Goal: Task Accomplishment & Management: Manage account settings

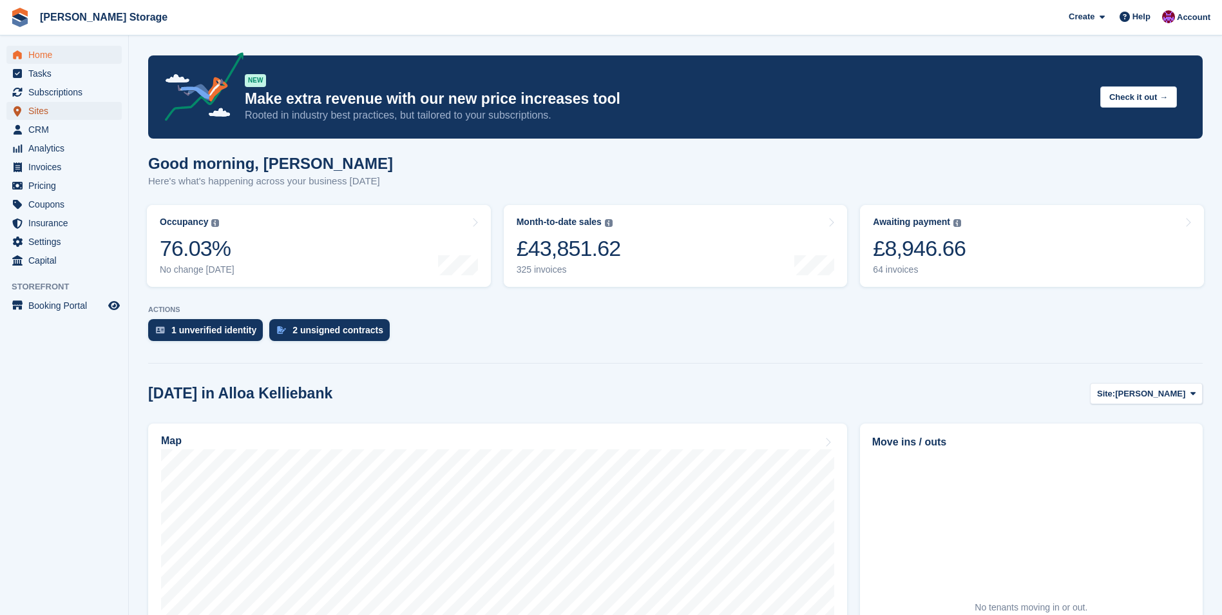
click at [59, 115] on span "Sites" at bounding box center [66, 111] width 77 height 18
click at [50, 124] on span "CRM" at bounding box center [66, 129] width 77 height 18
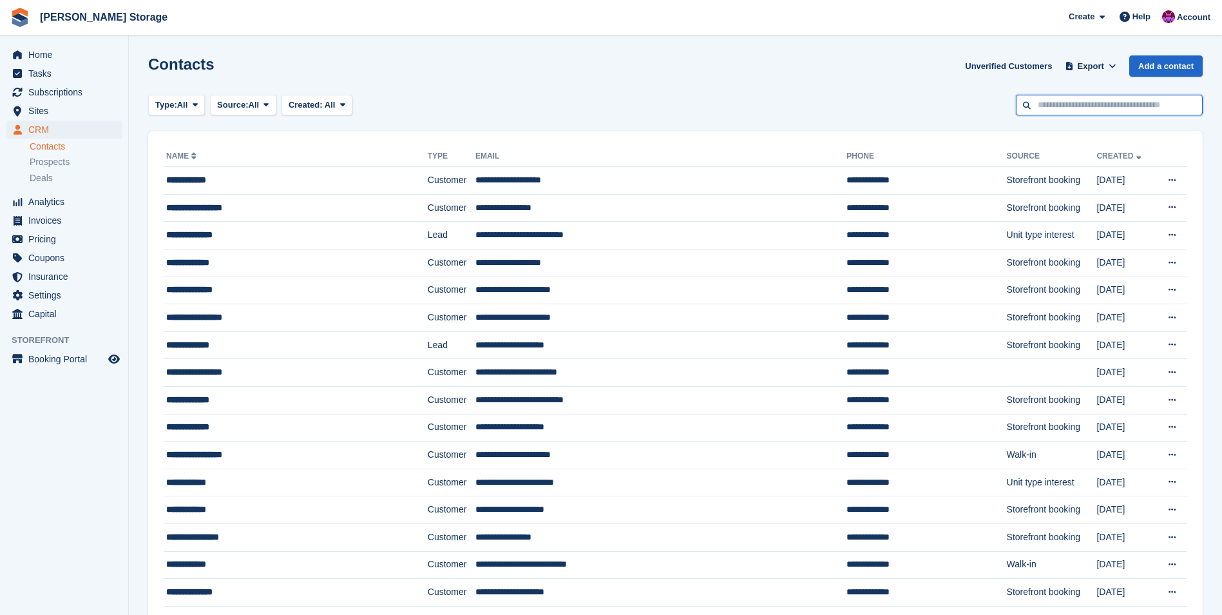
click at [1045, 99] on input "text" at bounding box center [1109, 105] width 187 height 21
type input "*****"
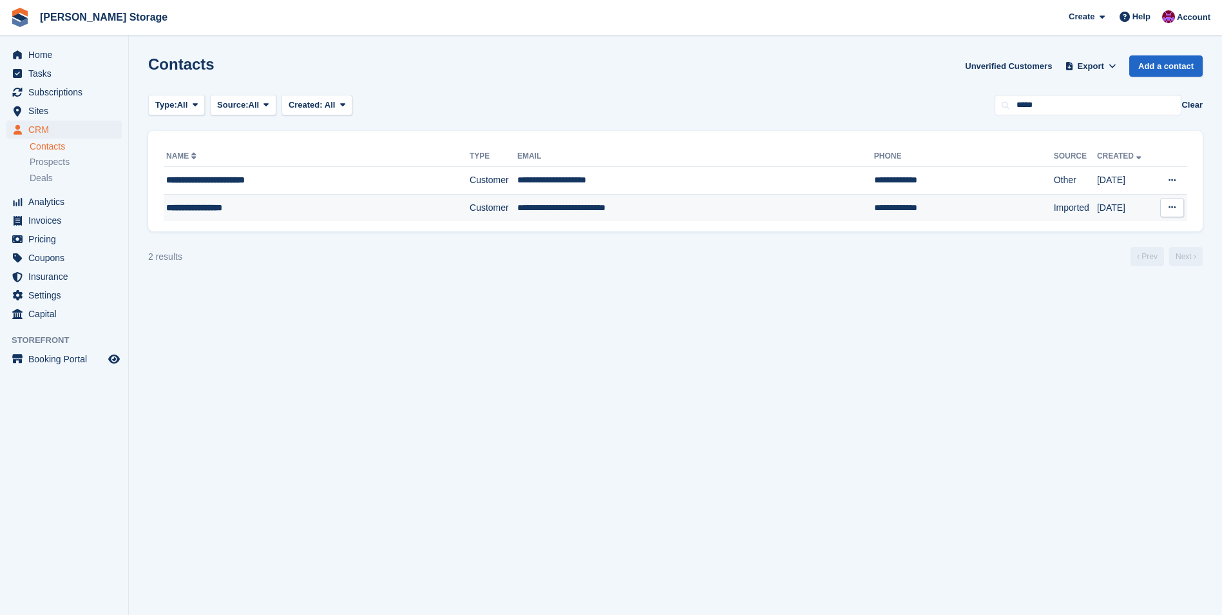
click at [470, 207] on td "Customer" at bounding box center [494, 207] width 48 height 27
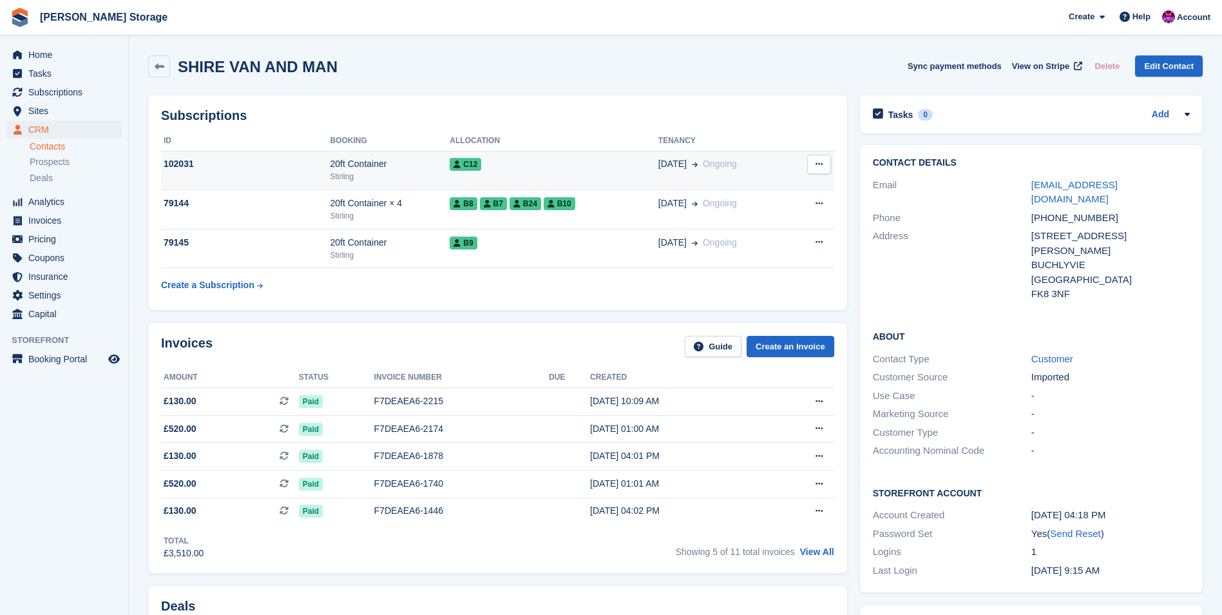
click at [554, 162] on div "C12" at bounding box center [554, 164] width 209 height 14
click at [502, 169] on div "C12" at bounding box center [554, 164] width 209 height 14
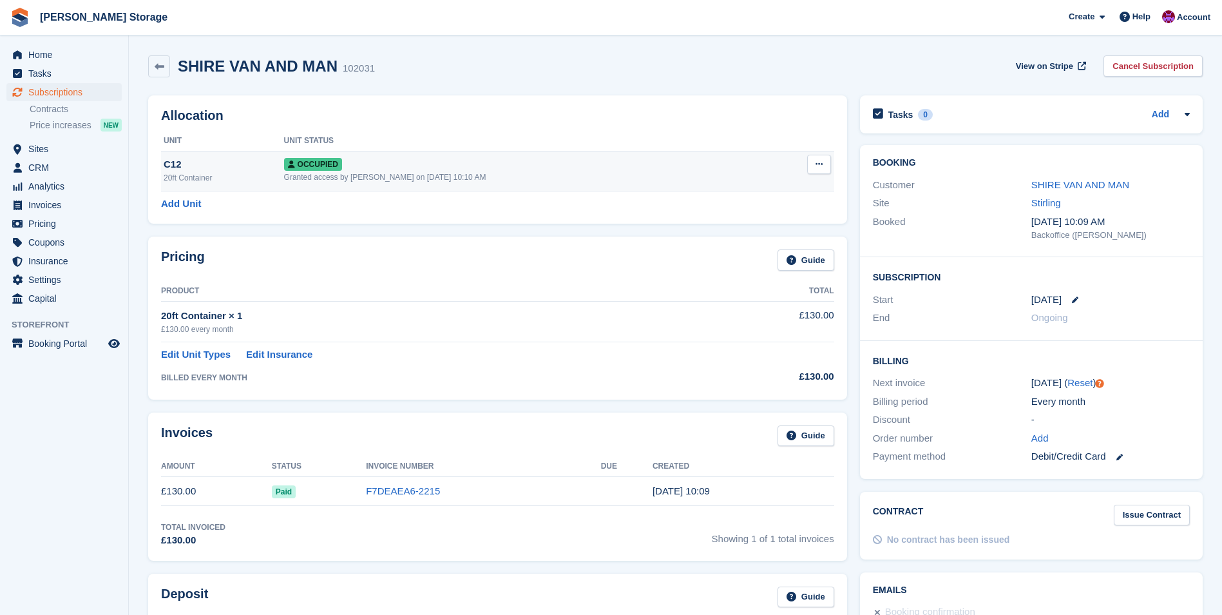
click at [824, 168] on button at bounding box center [819, 164] width 24 height 19
click at [755, 235] on p "Deallocate" at bounding box center [769, 233] width 112 height 17
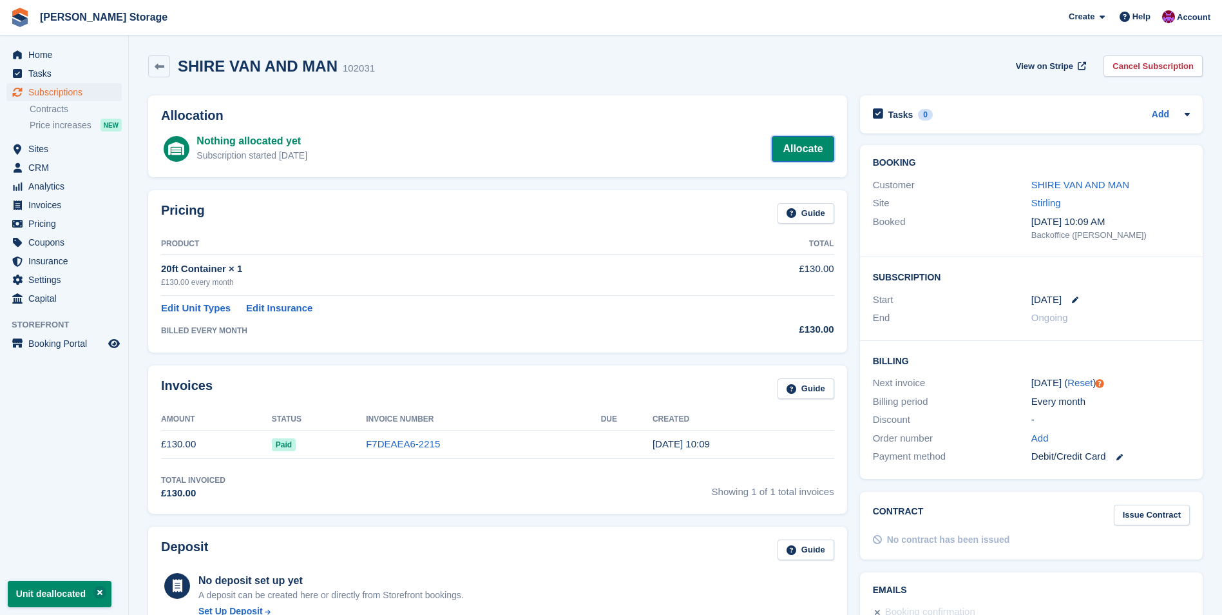
click at [803, 151] on link "Allocate" at bounding box center [803, 149] width 62 height 26
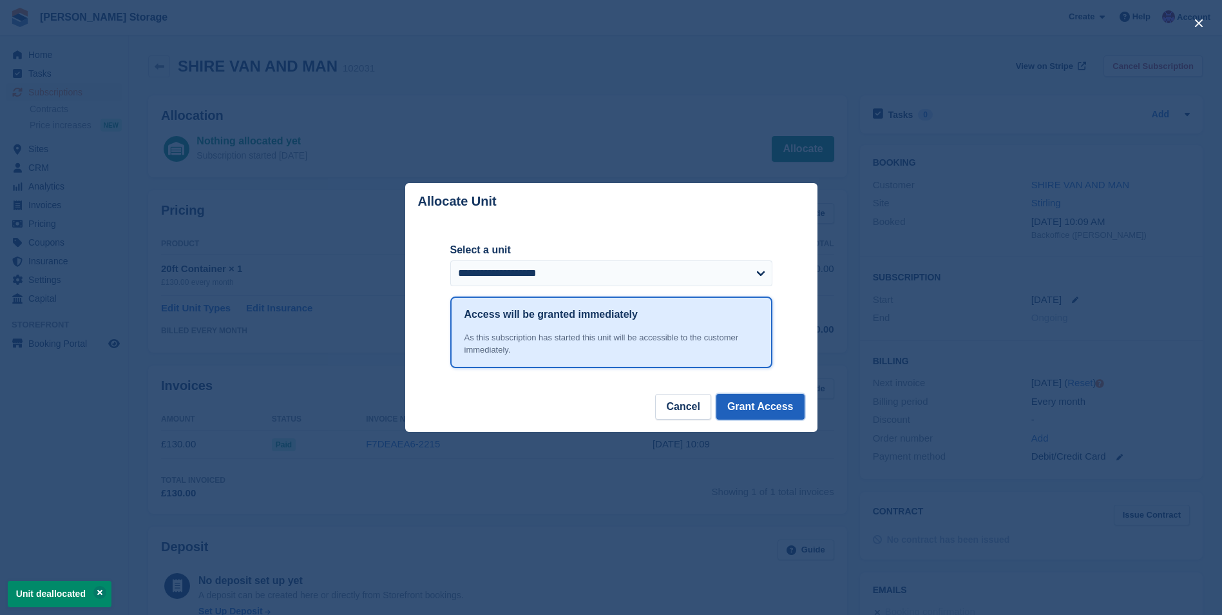
click at [751, 406] on button "Grant Access" at bounding box center [760, 407] width 88 height 26
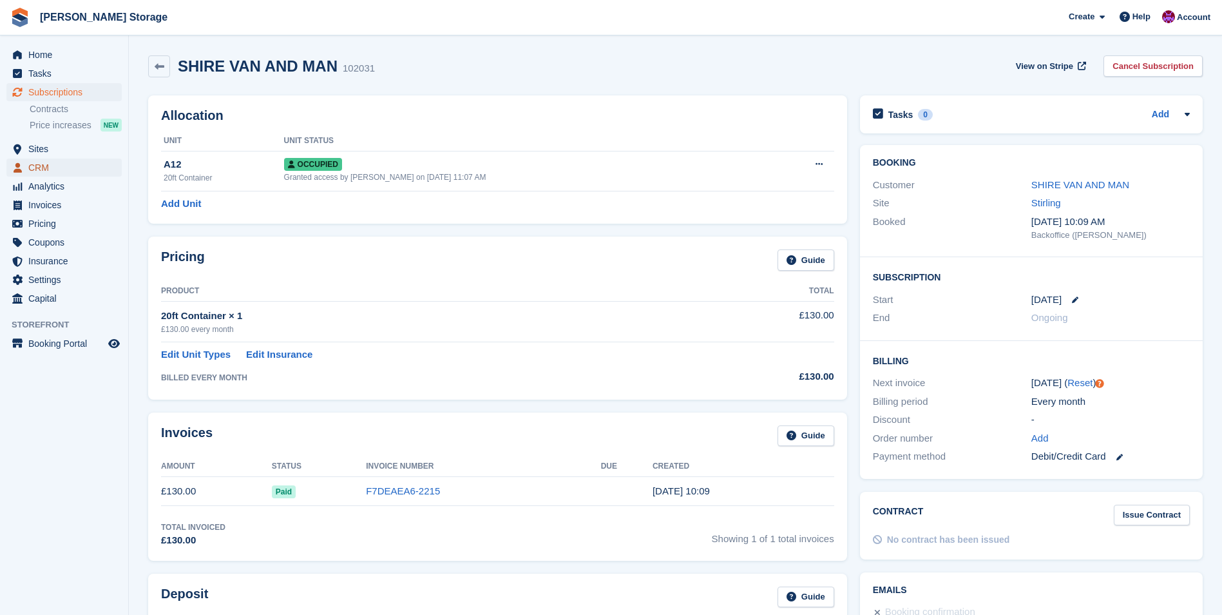
click at [43, 163] on span "CRM" at bounding box center [66, 167] width 77 height 18
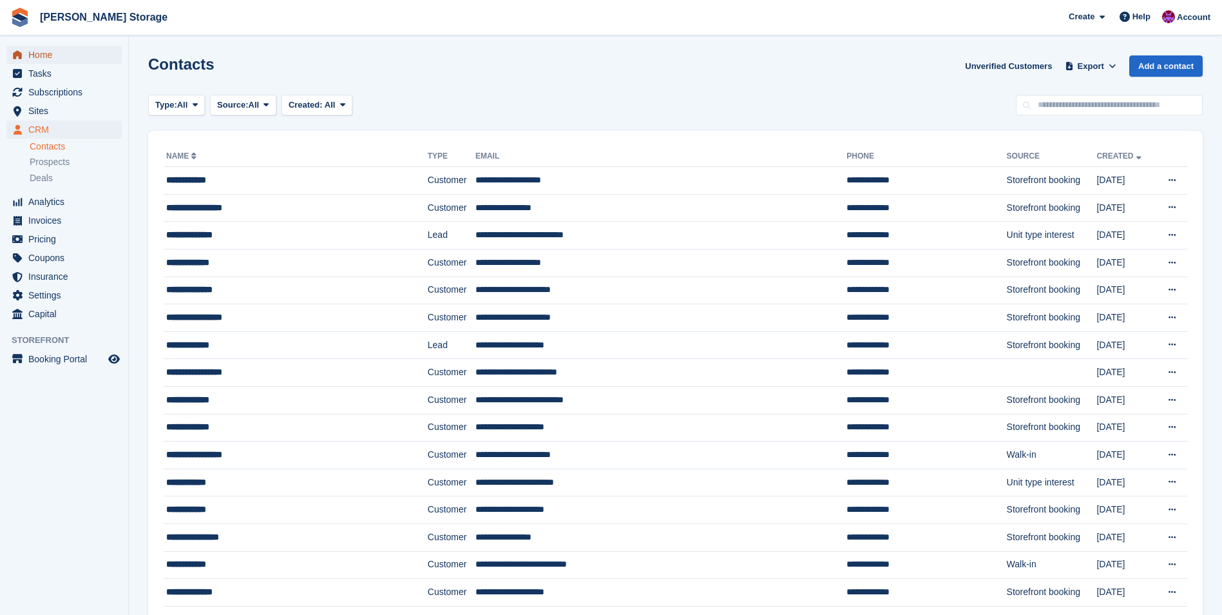
click at [36, 57] on span "Home" at bounding box center [66, 55] width 77 height 18
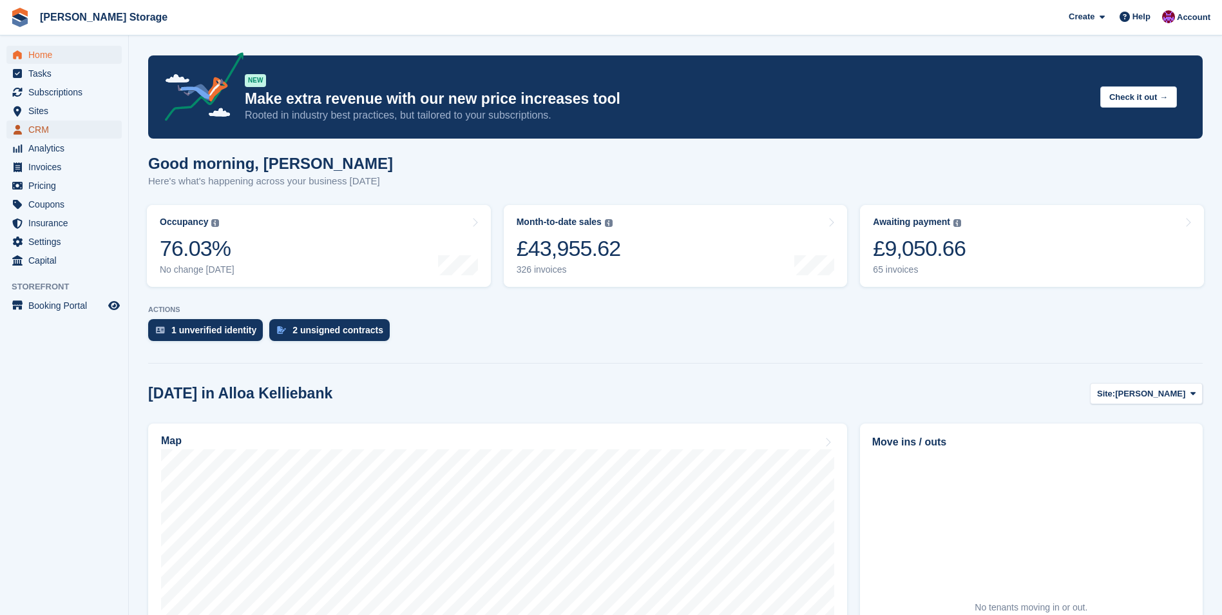
click at [46, 126] on span "CRM" at bounding box center [66, 129] width 77 height 18
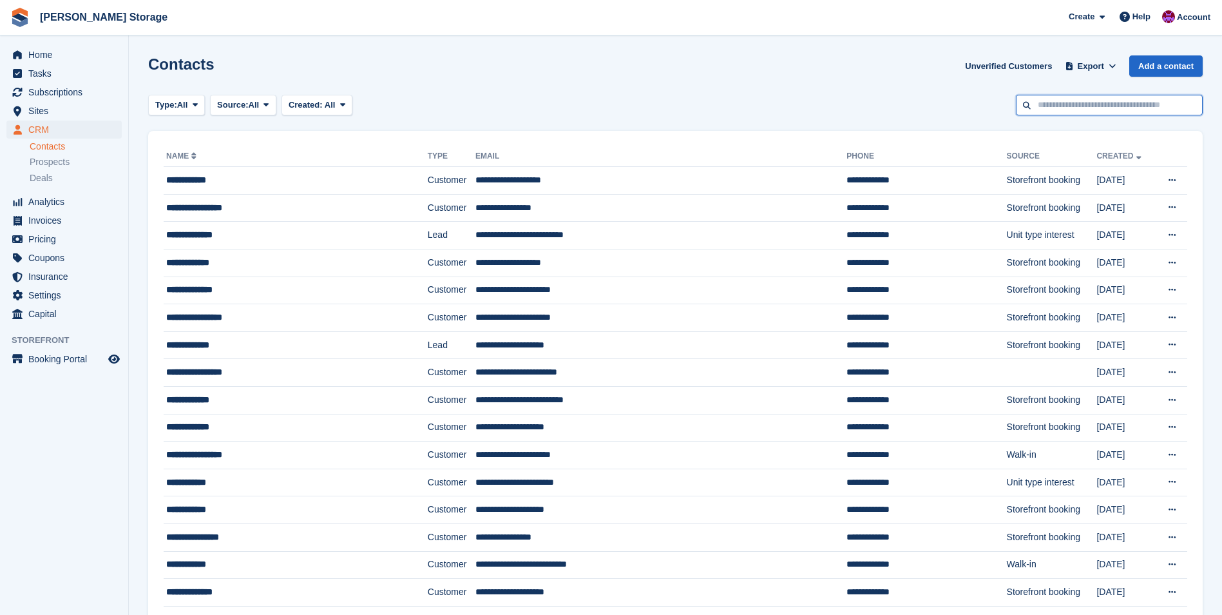
click at [1069, 113] on input "text" at bounding box center [1109, 105] width 187 height 21
type input "*****"
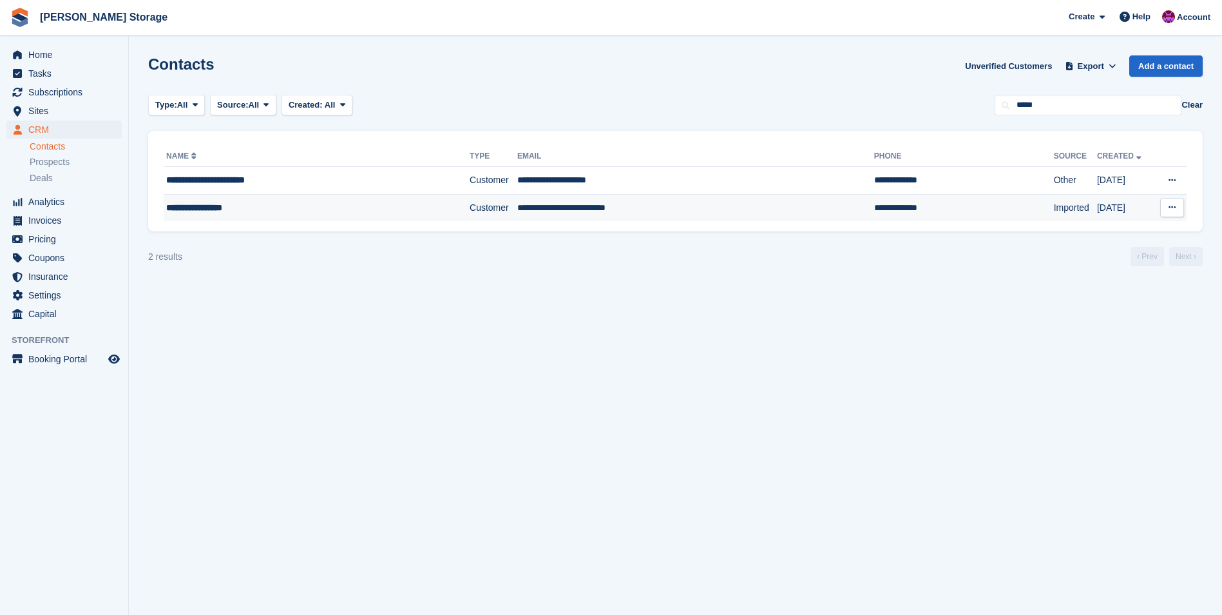
click at [575, 212] on td "**********" at bounding box center [695, 207] width 357 height 27
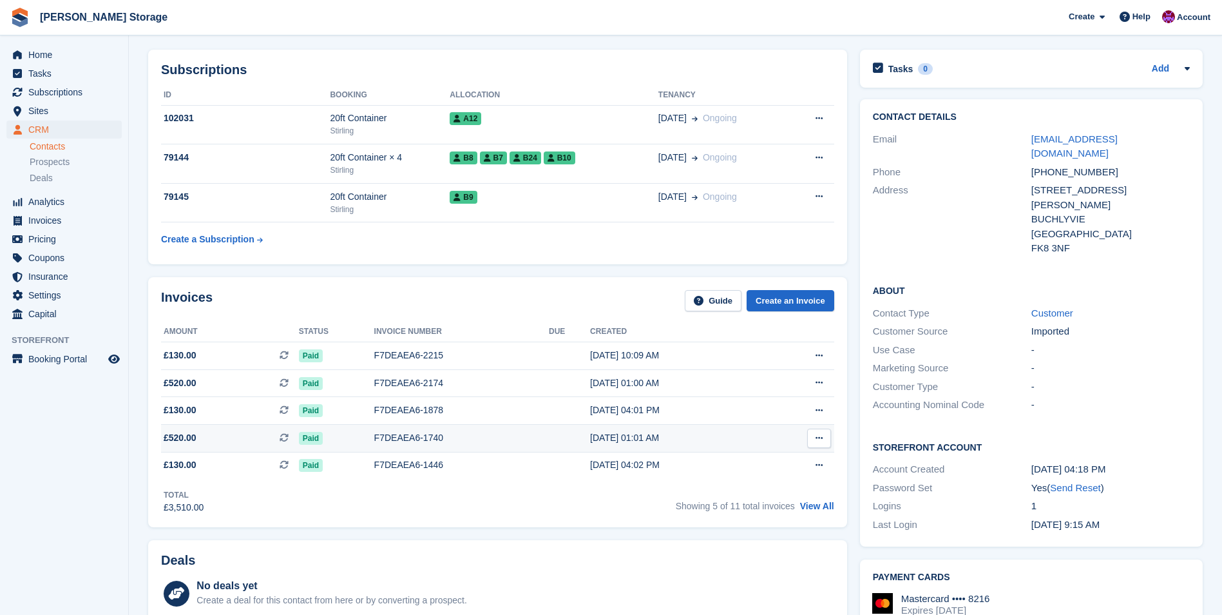
scroll to position [64, 0]
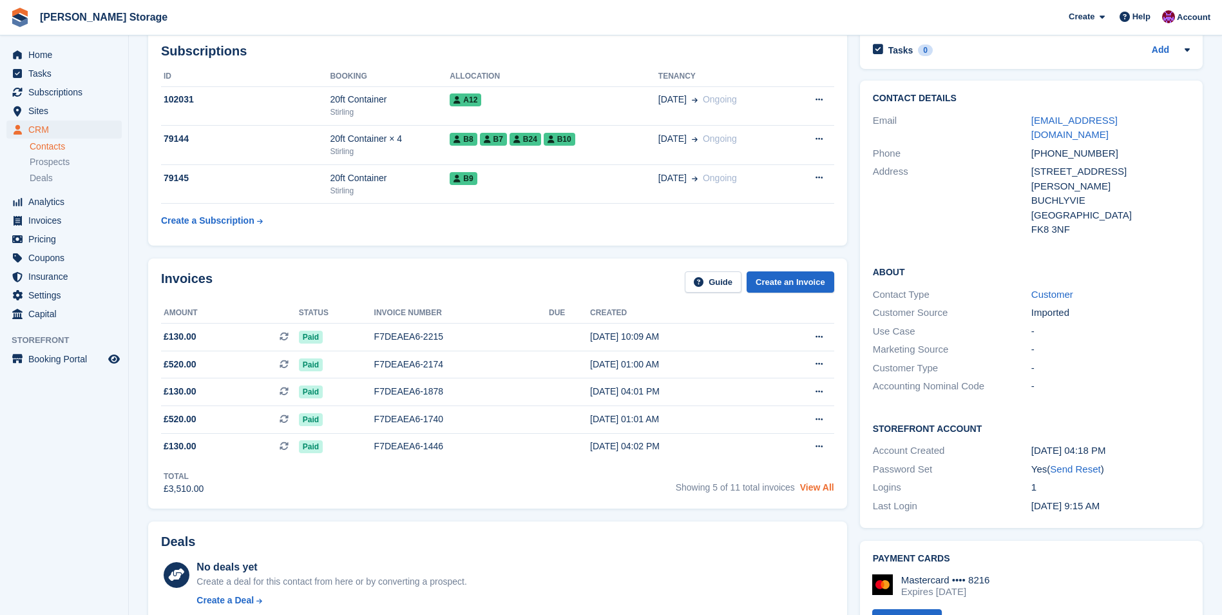
click at [830, 489] on link "View All" at bounding box center [817, 487] width 34 height 10
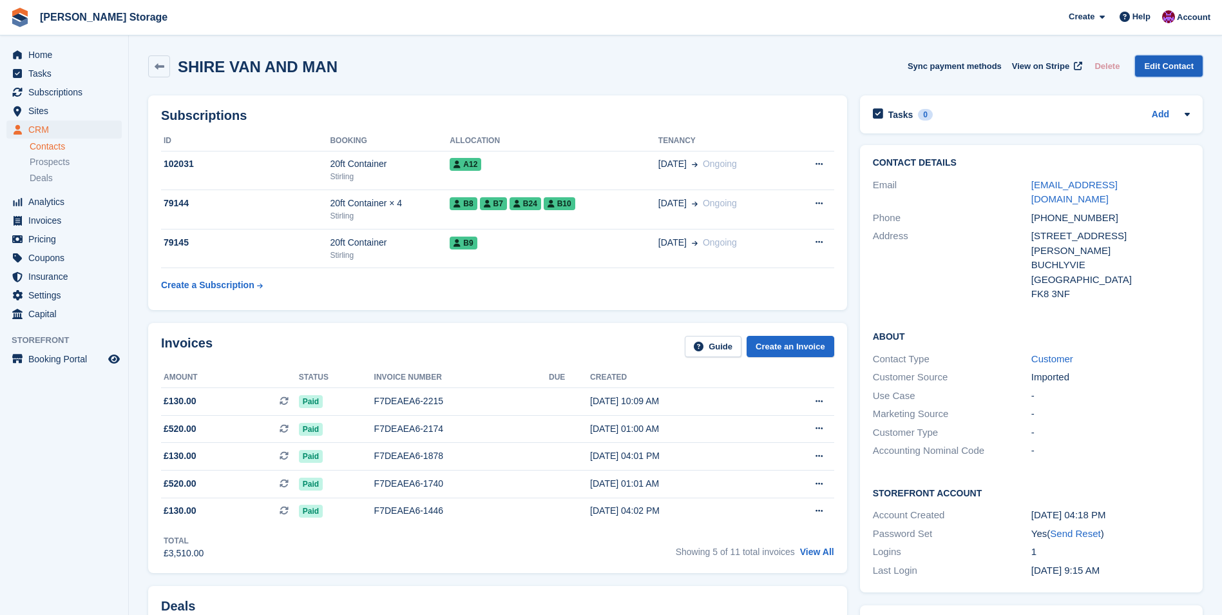
click at [1182, 64] on link "Edit Contact" at bounding box center [1169, 65] width 68 height 21
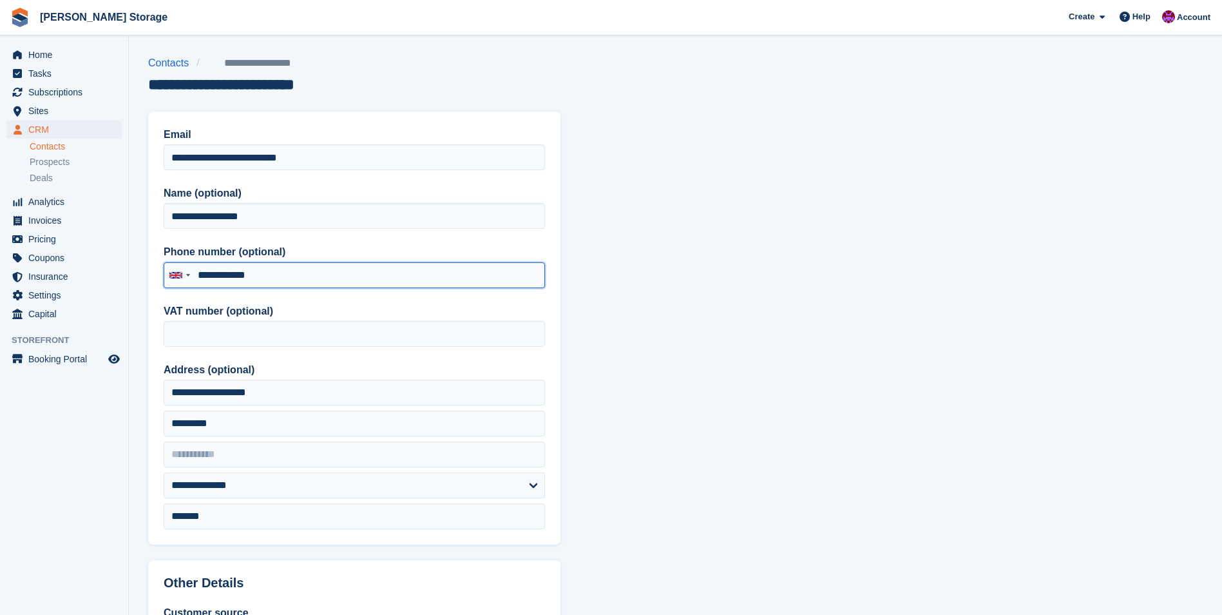
click at [307, 272] on input "**********" at bounding box center [354, 275] width 381 height 26
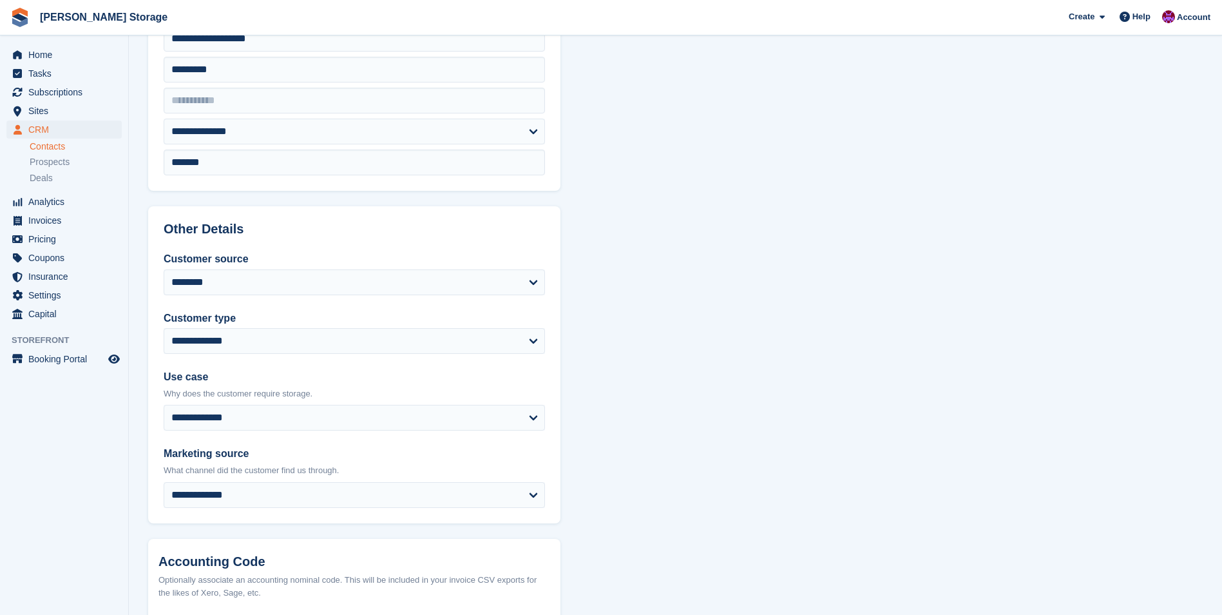
scroll to position [483, 0]
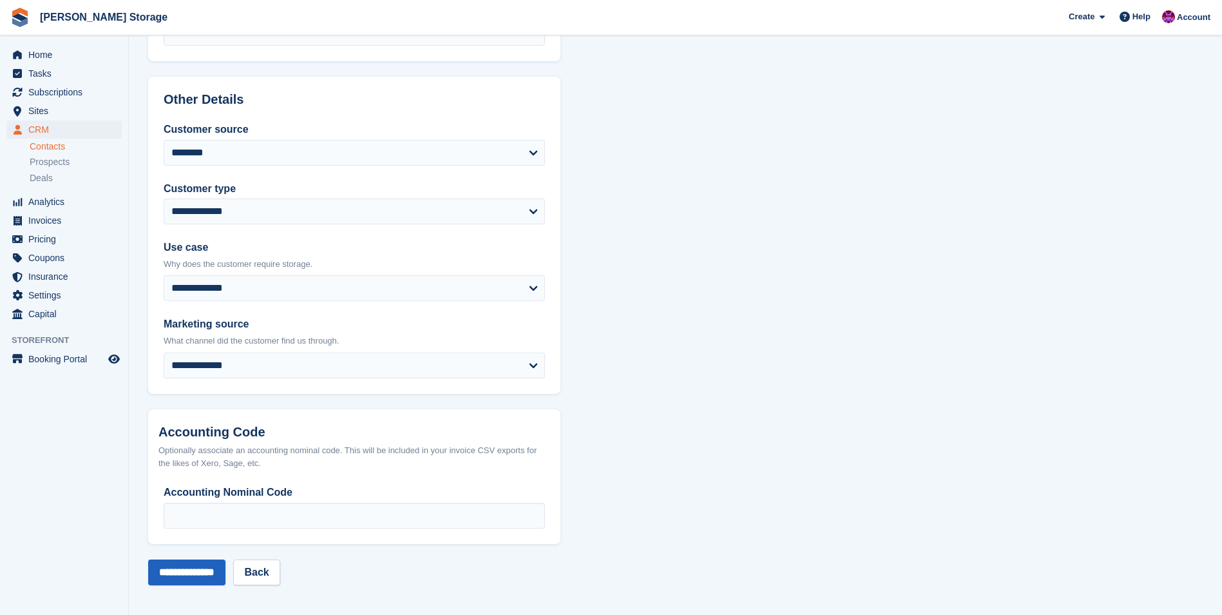
type input "**********"
click at [178, 564] on input "**********" at bounding box center [186, 572] width 77 height 26
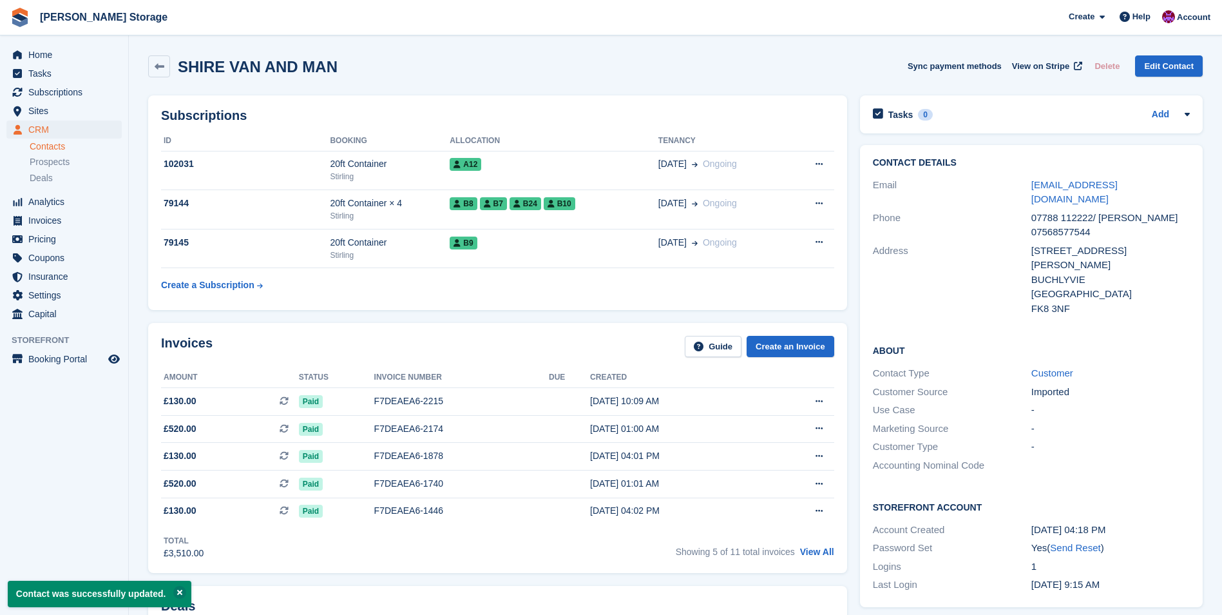
click at [68, 447] on aside "Home Tasks Subscriptions Subscriptions Subscriptions Contracts Price increases …" at bounding box center [64, 310] width 128 height 550
click at [40, 53] on span "Home" at bounding box center [66, 55] width 77 height 18
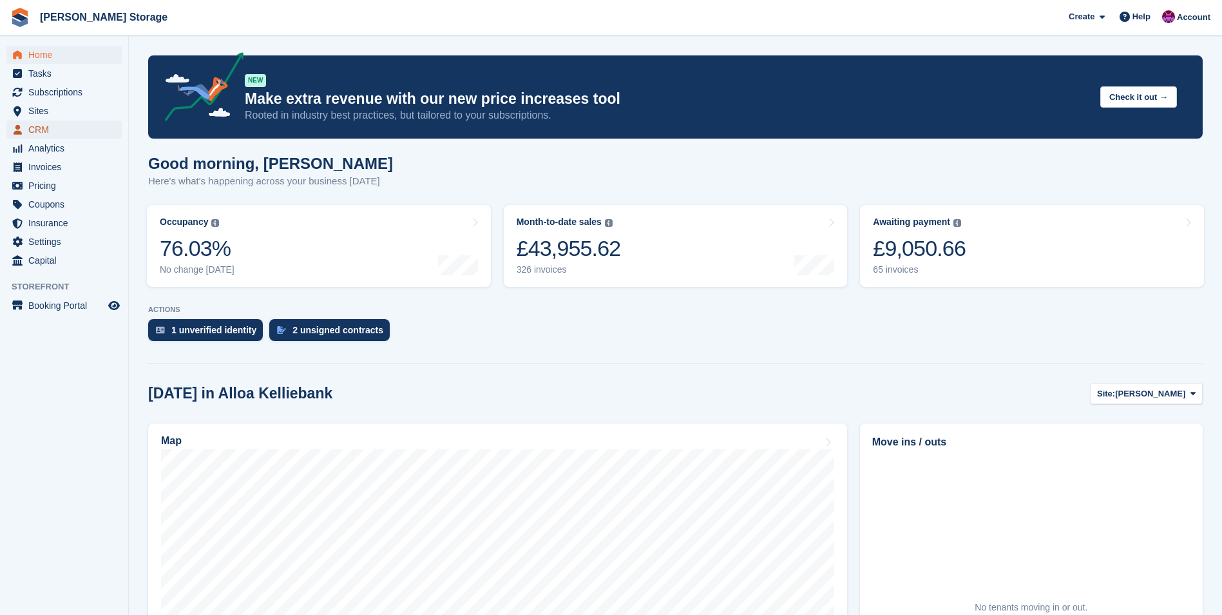
click at [50, 126] on span "CRM" at bounding box center [66, 129] width 77 height 18
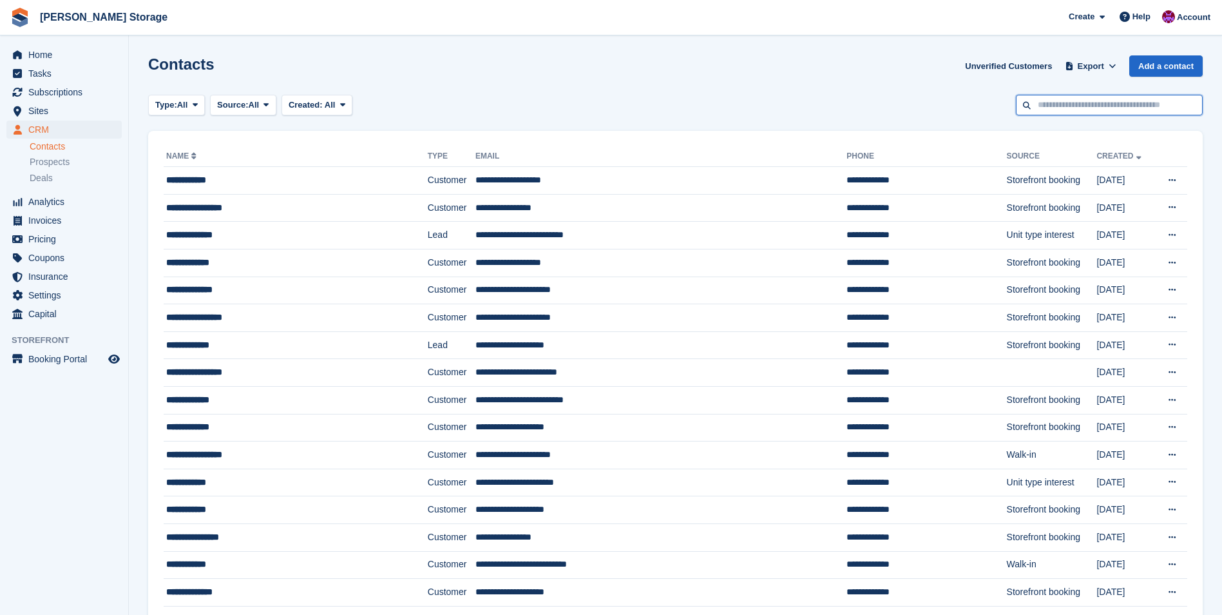
click at [1051, 113] on input "text" at bounding box center [1109, 105] width 187 height 21
type input "**********"
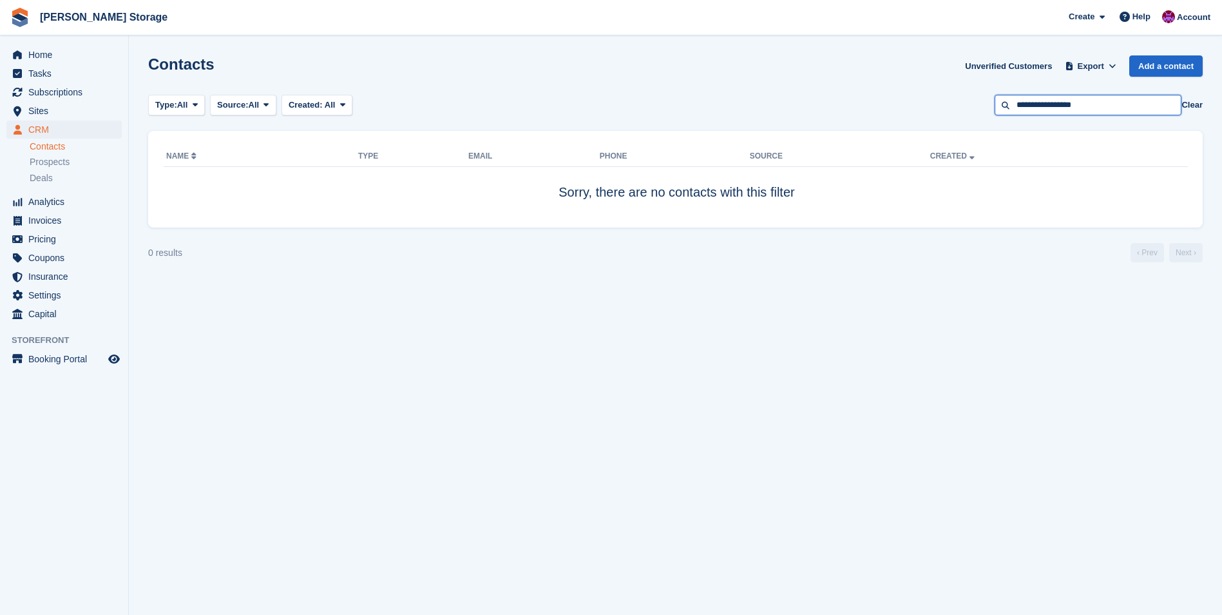
click at [1116, 101] on input "**********" at bounding box center [1088, 105] width 187 height 21
type input "*****"
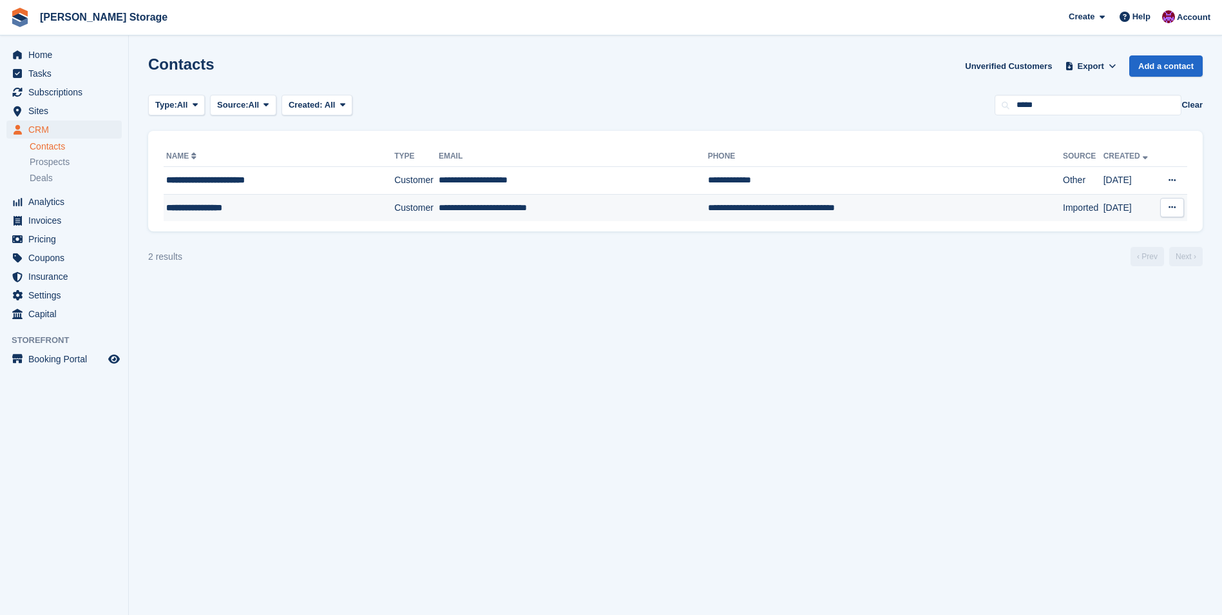
click at [421, 206] on td "Customer" at bounding box center [416, 207] width 44 height 27
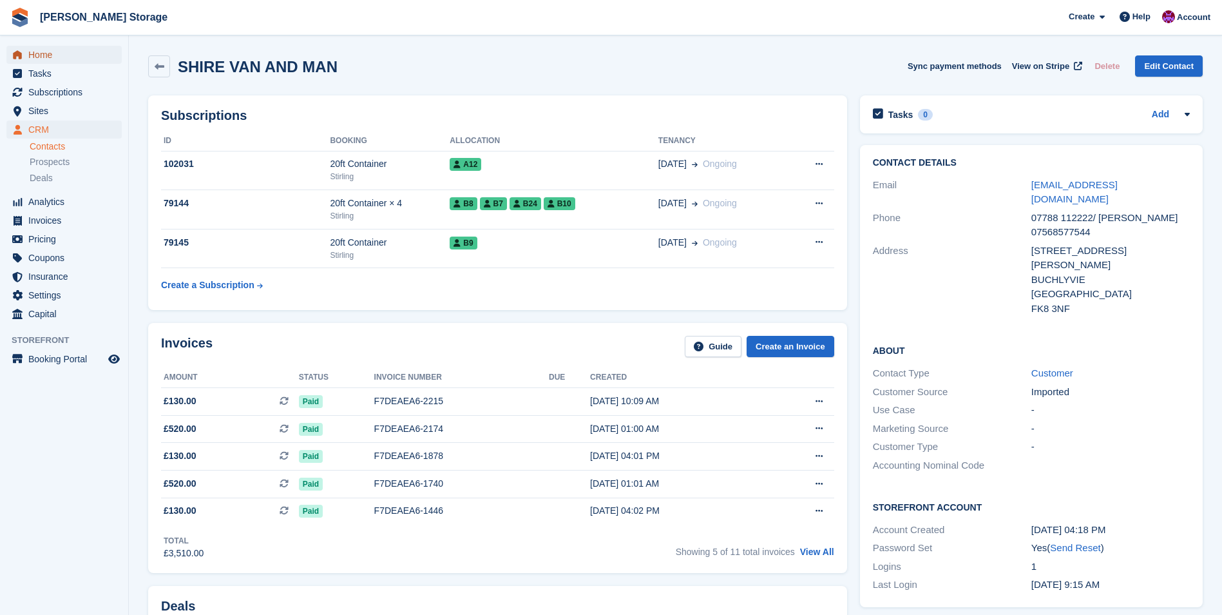
click at [40, 56] on span "Home" at bounding box center [66, 55] width 77 height 18
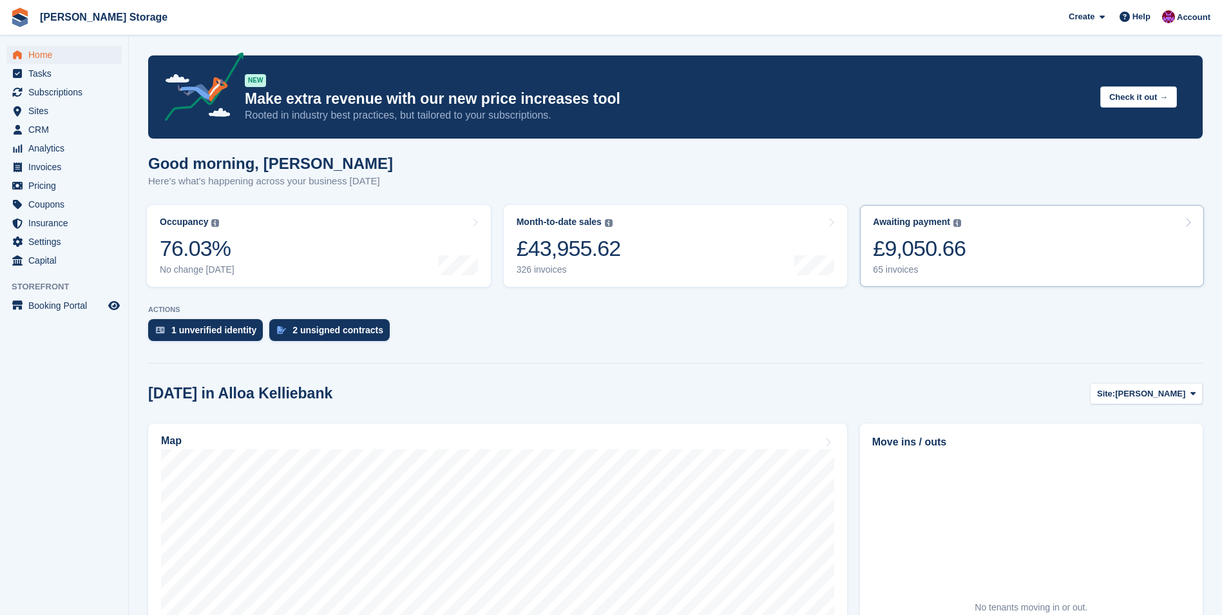
click at [941, 258] on div "£9,050.66" at bounding box center [919, 248] width 93 height 26
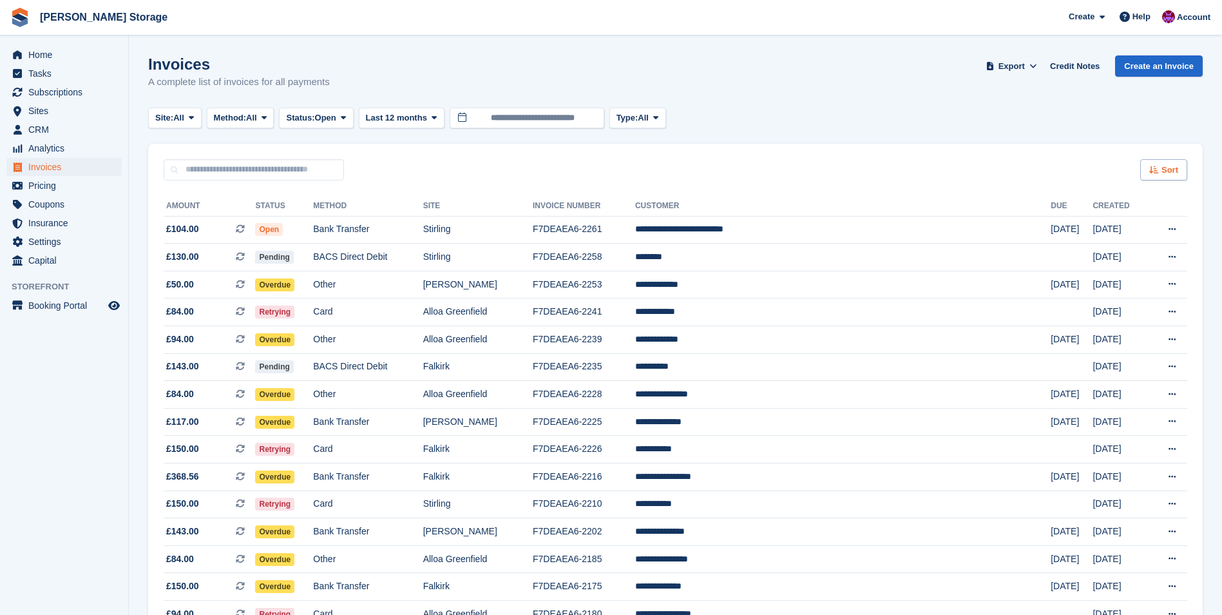
click at [1162, 176] on div "Sort" at bounding box center [1163, 169] width 47 height 21
click at [1154, 256] on span "Created (oldest first)" at bounding box center [1126, 256] width 88 height 10
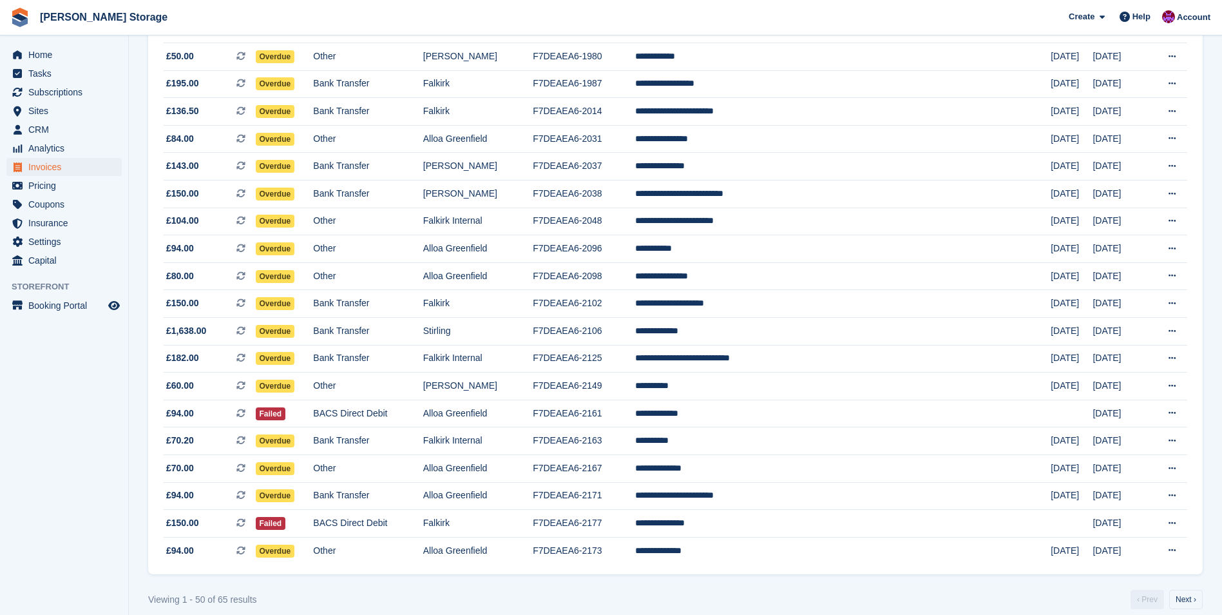
scroll to position [1031, 0]
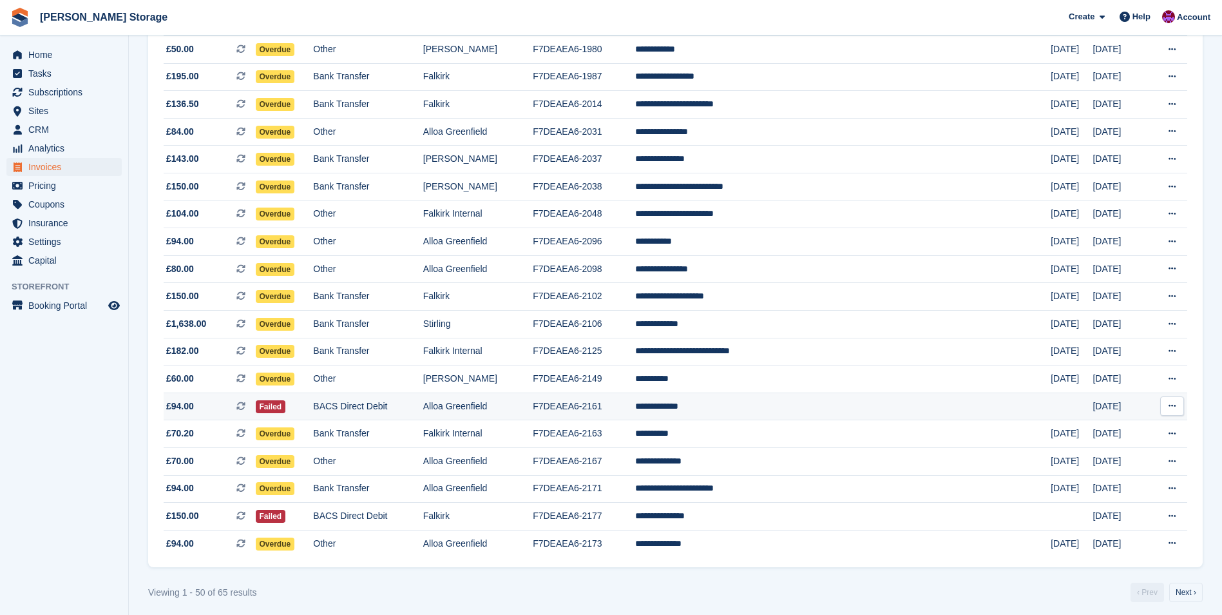
click at [777, 404] on td "**********" at bounding box center [843, 406] width 416 height 28
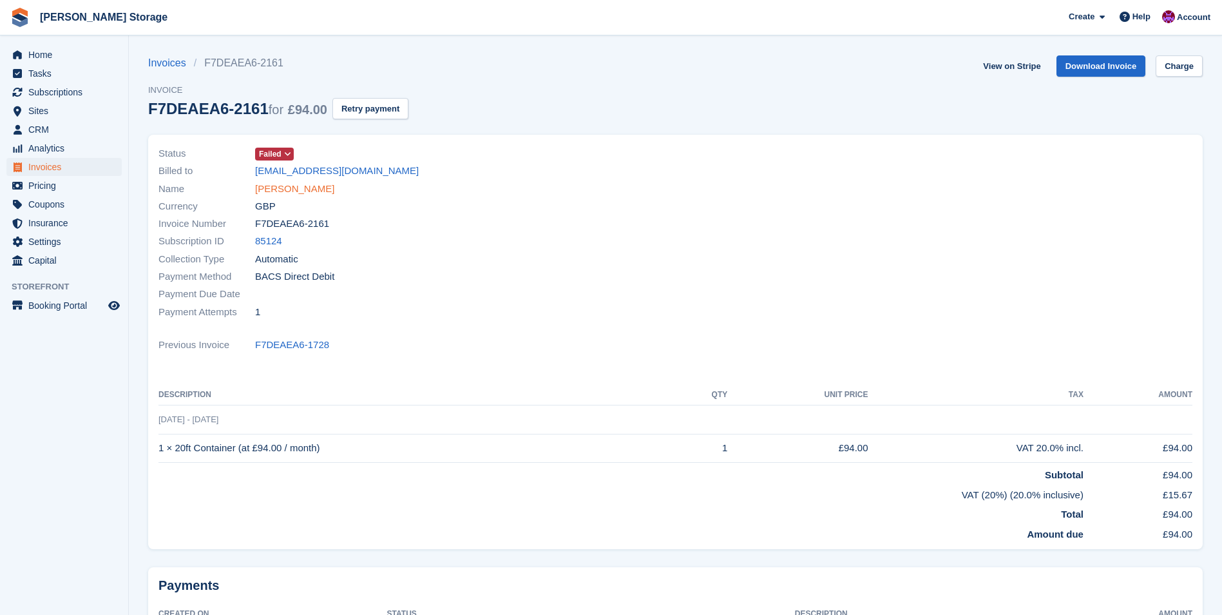
click at [301, 191] on link "[PERSON_NAME]" at bounding box center [294, 189] width 79 height 15
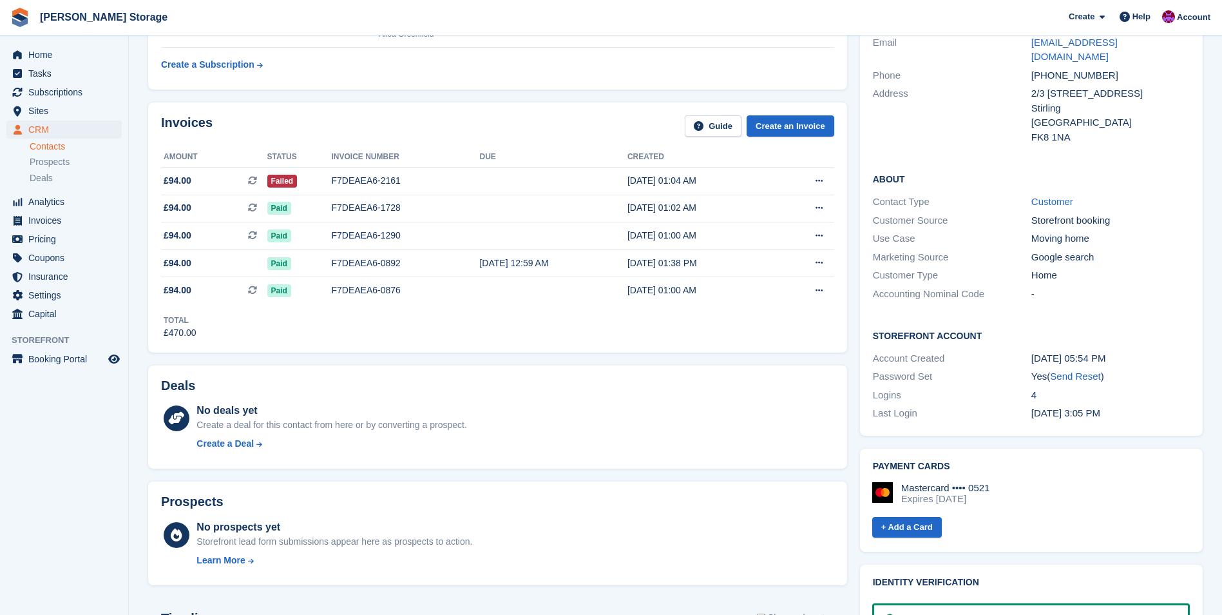
scroll to position [64, 0]
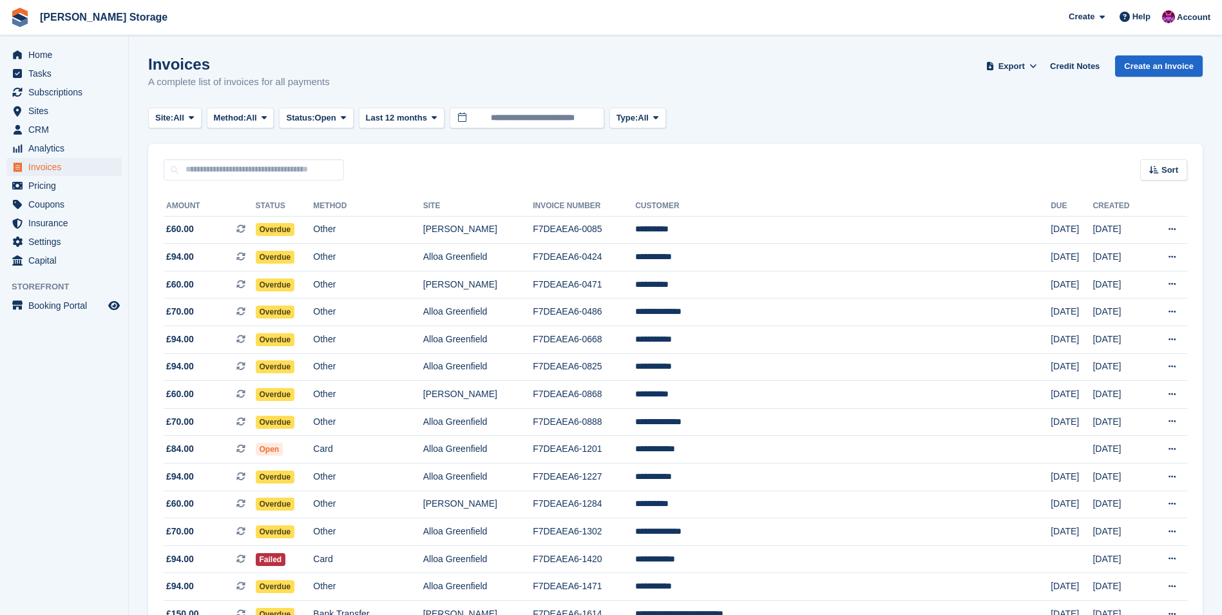
scroll to position [1031, 0]
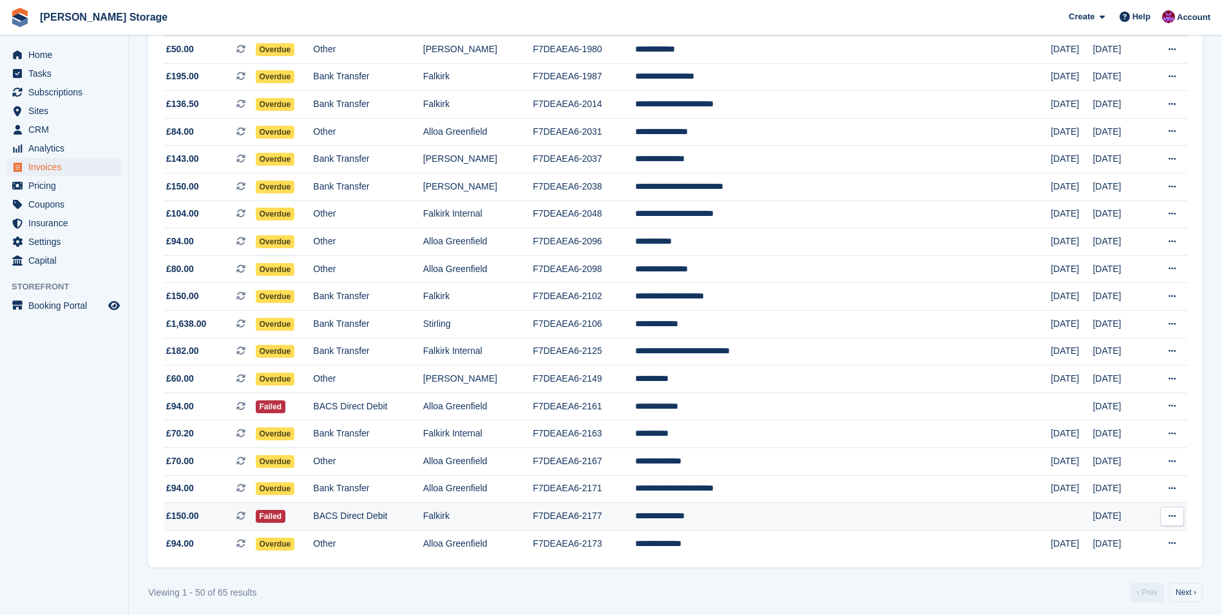
click at [533, 515] on td "Falkirk" at bounding box center [478, 516] width 110 height 28
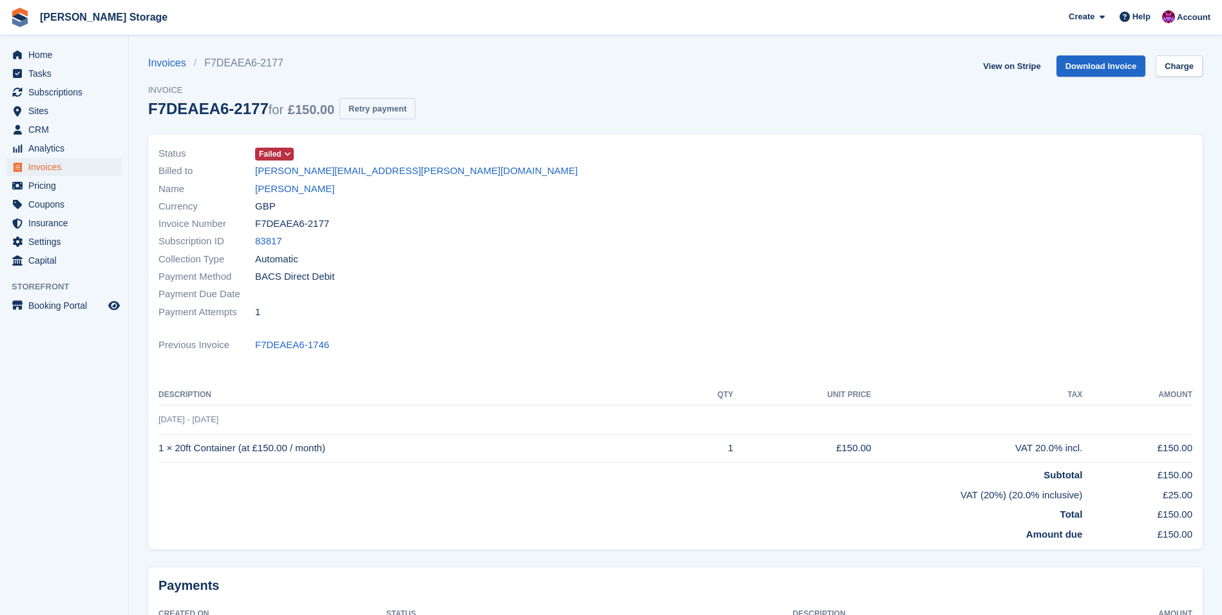
click at [372, 117] on button "Retry payment" at bounding box center [378, 108] width 76 height 21
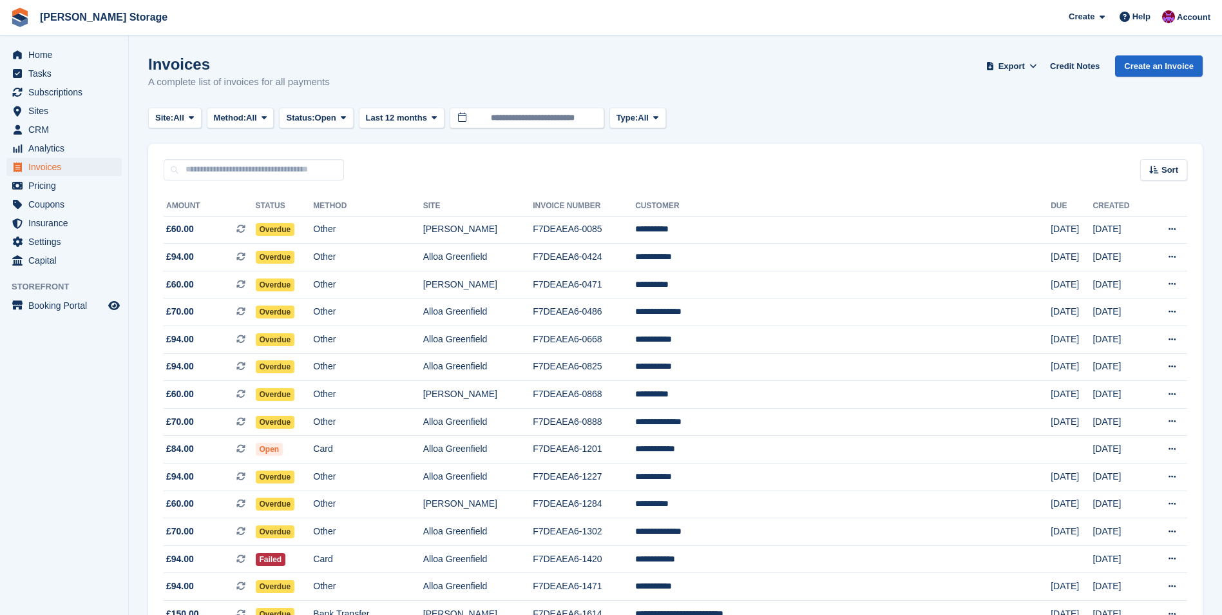
scroll to position [1031, 0]
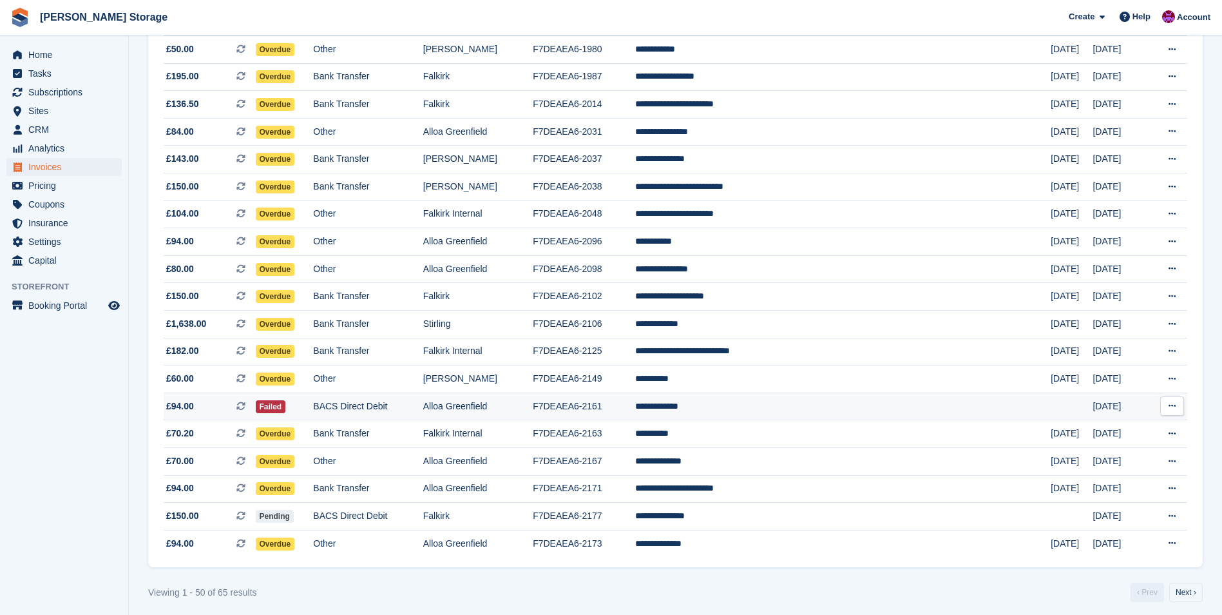
click at [533, 412] on td "Alloa Greenfield" at bounding box center [478, 406] width 110 height 28
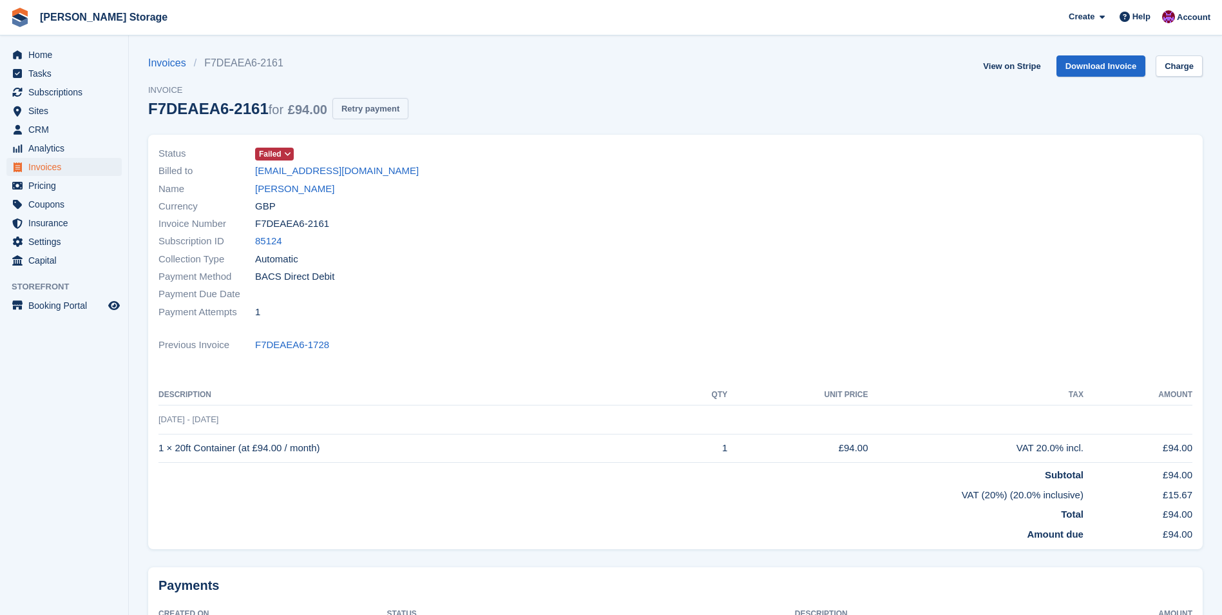
click at [380, 108] on button "Retry payment" at bounding box center [370, 108] width 76 height 21
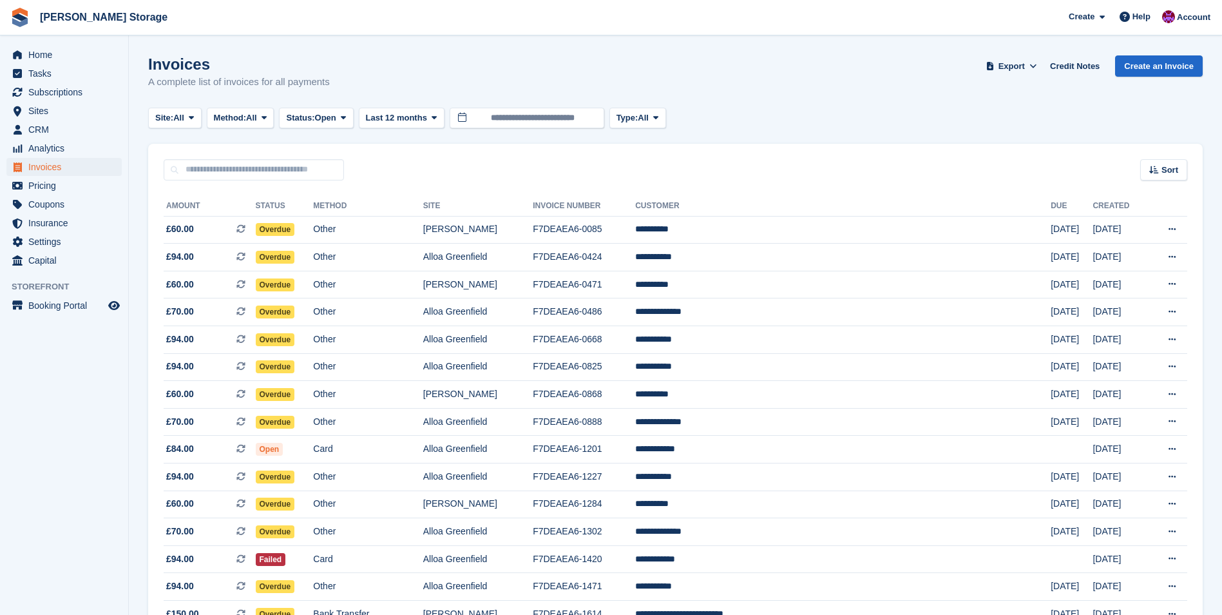
scroll to position [1031, 0]
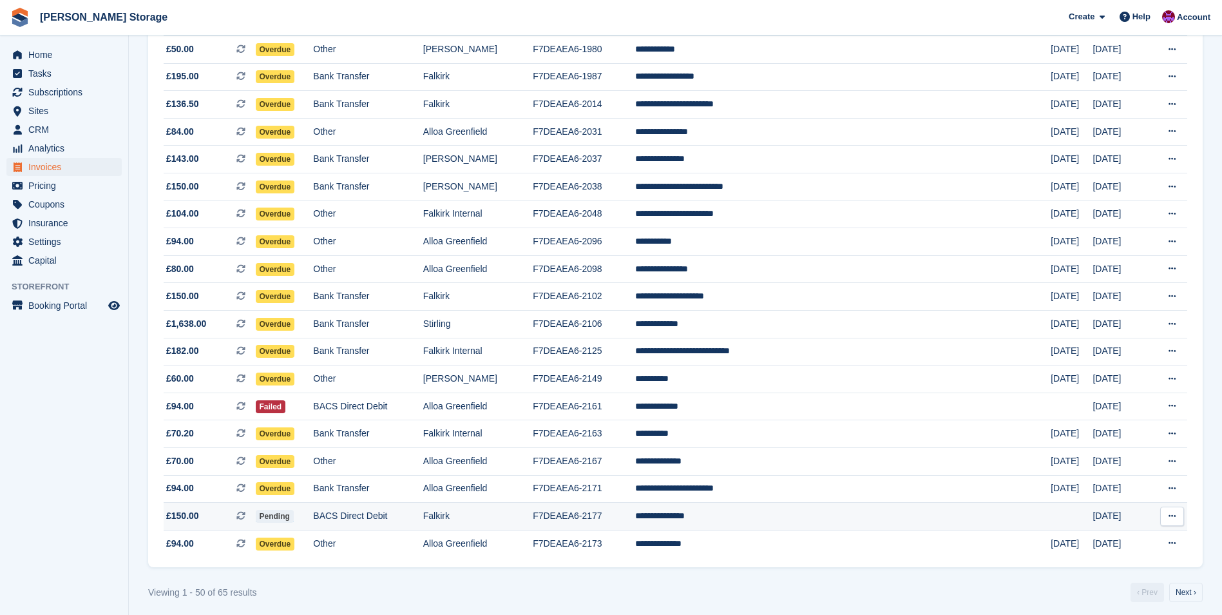
click at [423, 517] on td "BACS Direct Debit" at bounding box center [368, 516] width 110 height 28
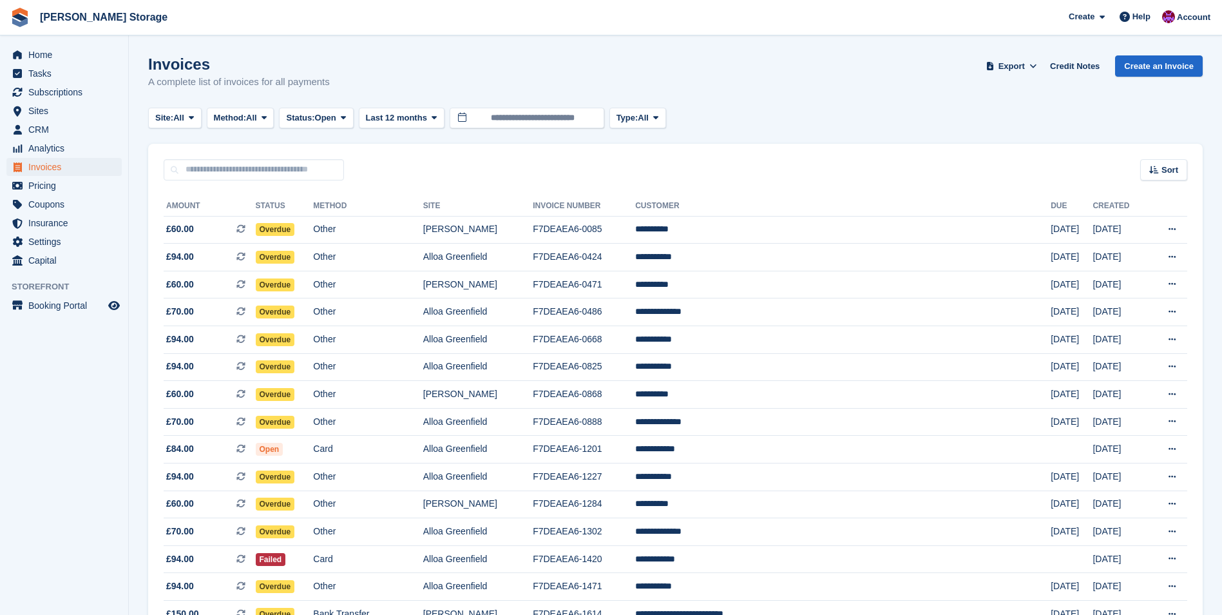
scroll to position [1031, 0]
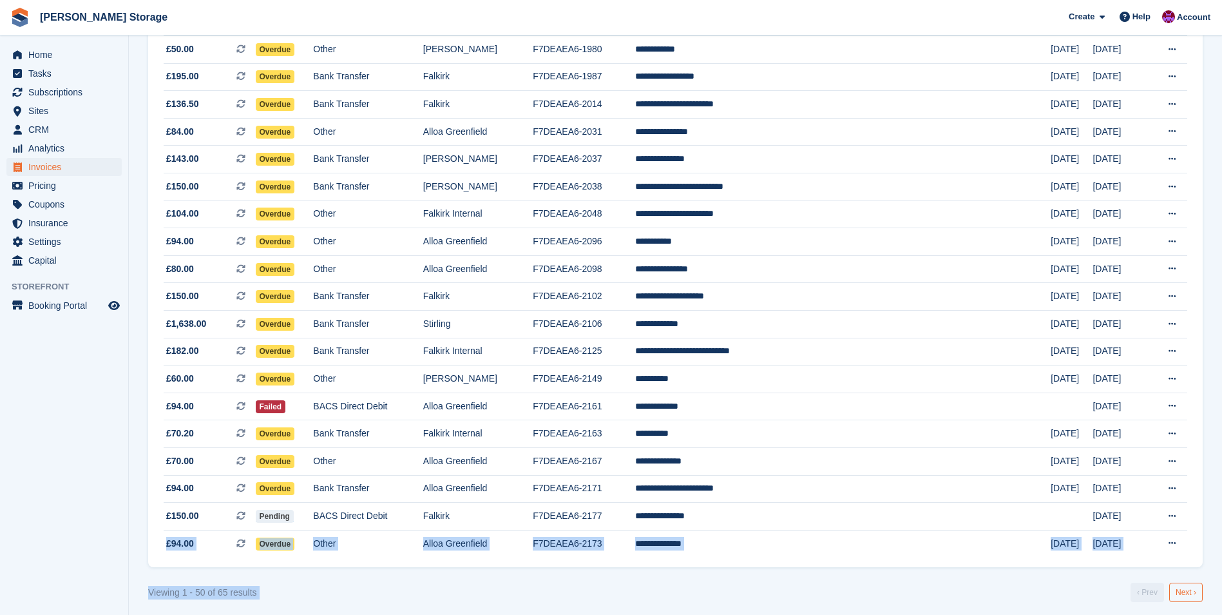
drag, startPoint x: 1180, startPoint y: 583, endPoint x: 1187, endPoint y: 598, distance: 16.4
click at [1187, 598] on link "Next ›" at bounding box center [1185, 591] width 33 height 19
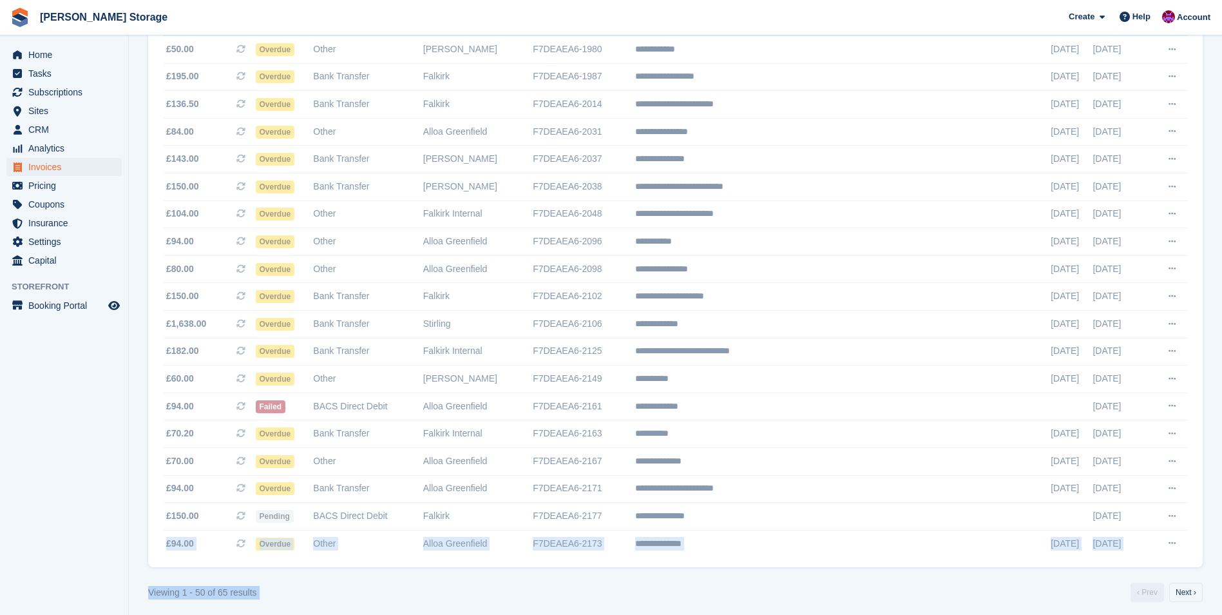
scroll to position [77, 0]
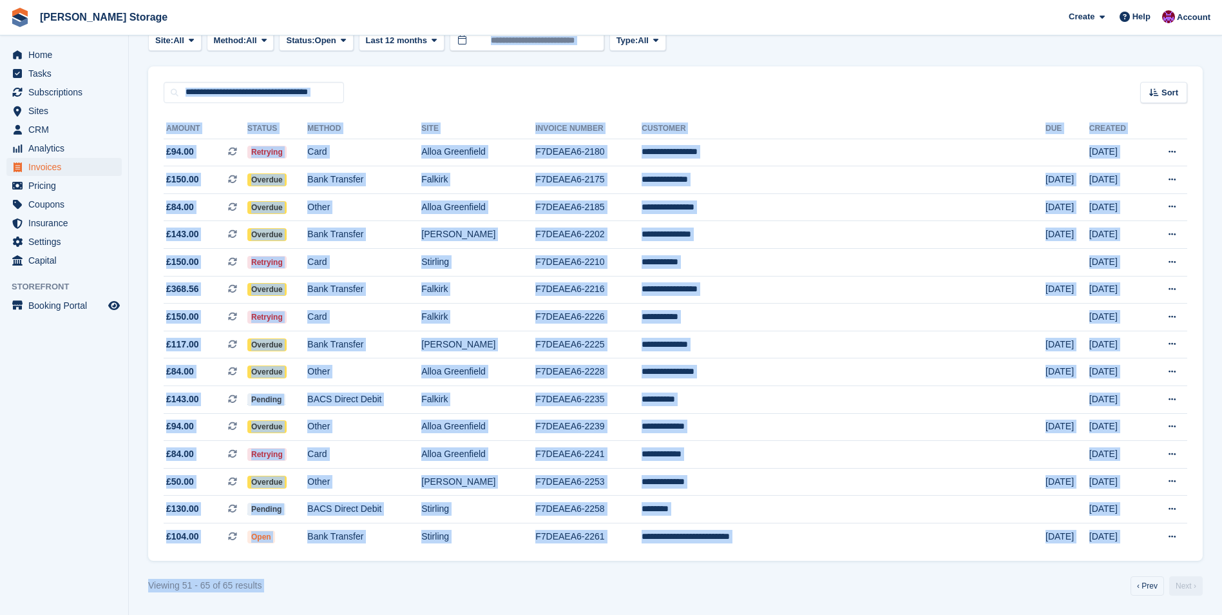
click at [883, 591] on div "Viewing 51 - 65 of 65 results ‹ Prev Next ›" at bounding box center [675, 585] width 1055 height 19
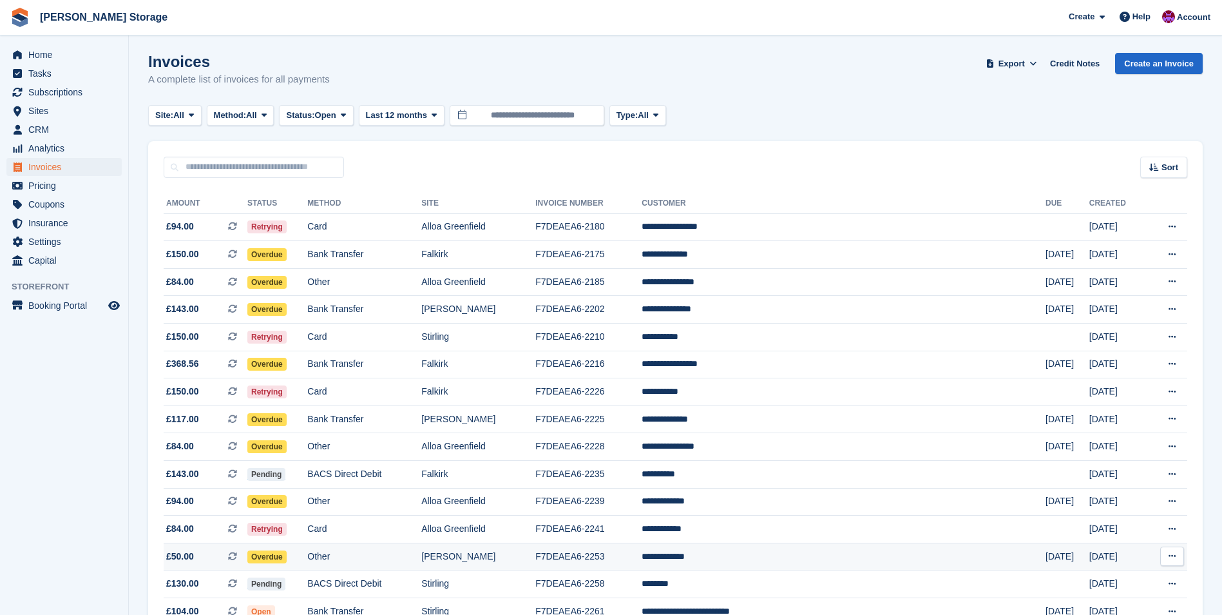
scroll to position [0, 0]
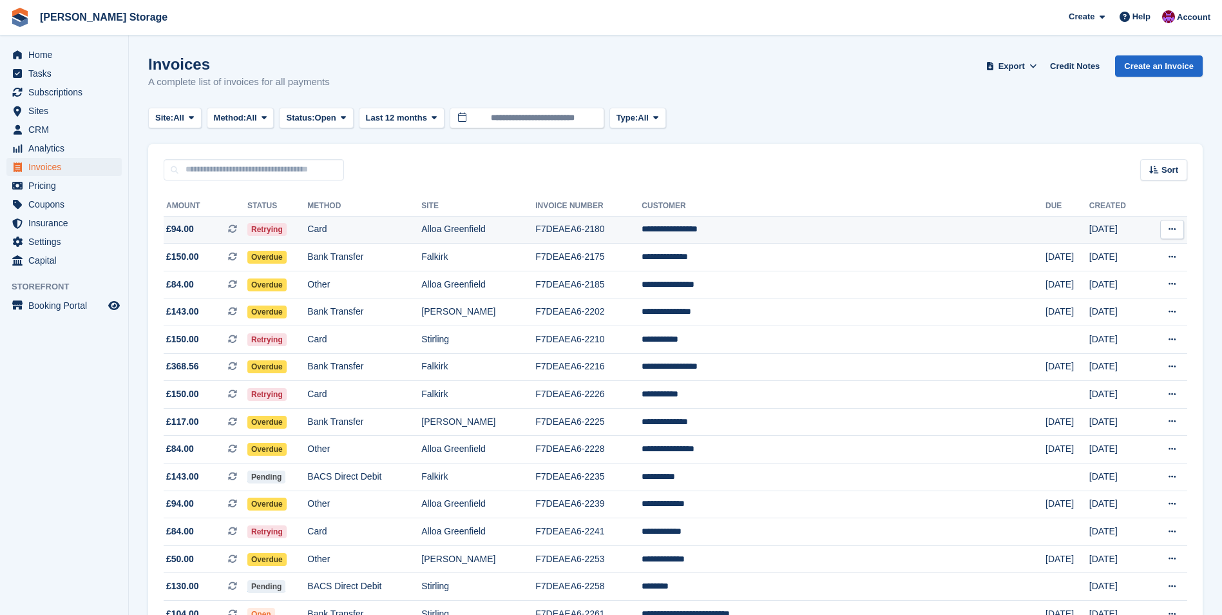
click at [769, 218] on td "**********" at bounding box center [844, 230] width 404 height 28
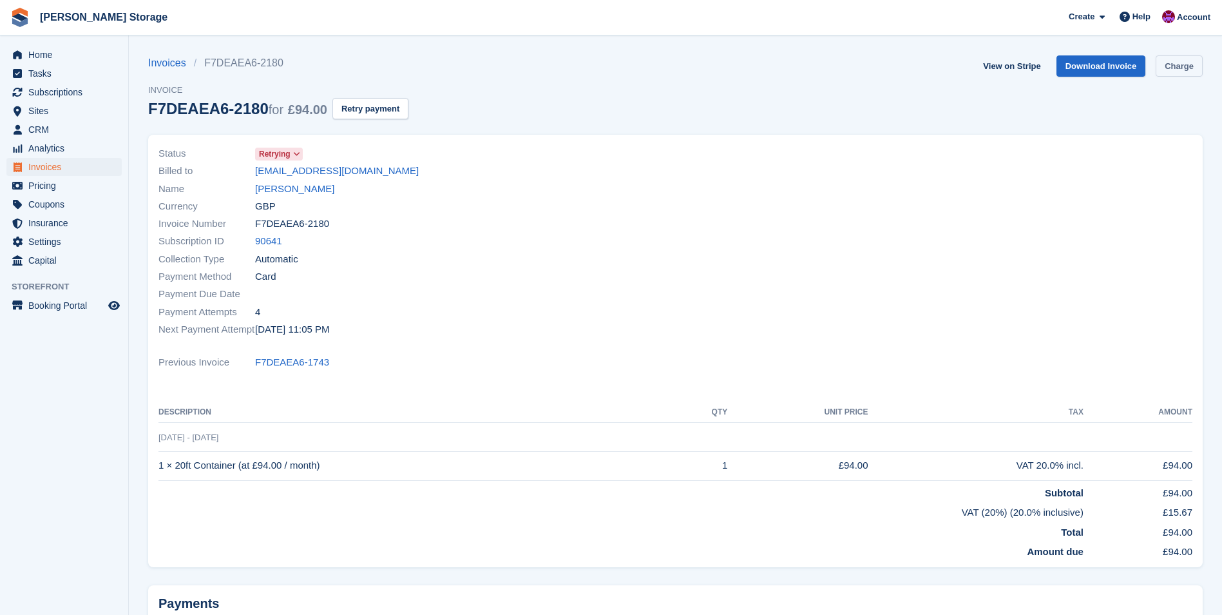
click at [1178, 70] on link "Charge" at bounding box center [1179, 65] width 47 height 21
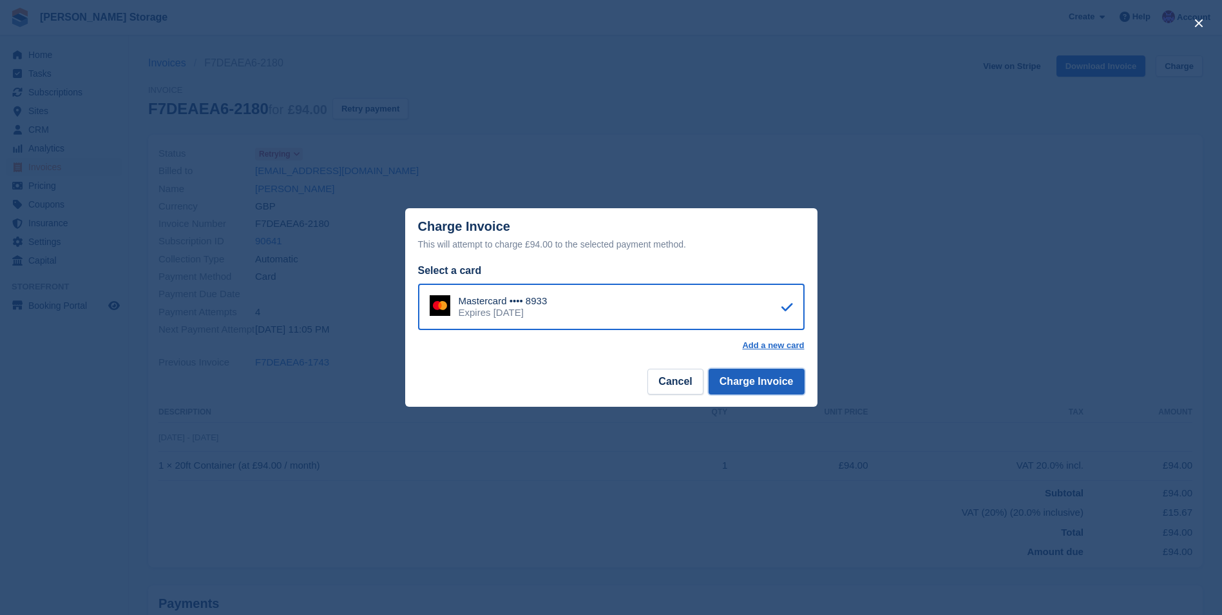
click at [758, 381] on button "Charge Invoice" at bounding box center [757, 381] width 96 height 26
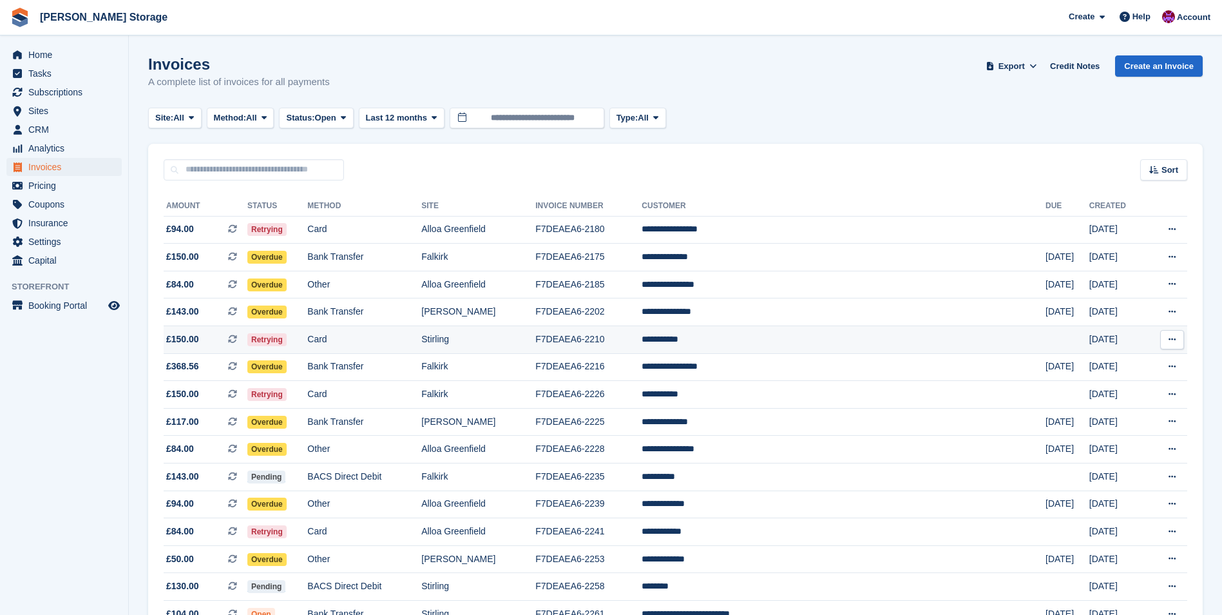
click at [642, 341] on td "F7DEAEA6-2210" at bounding box center [588, 340] width 106 height 28
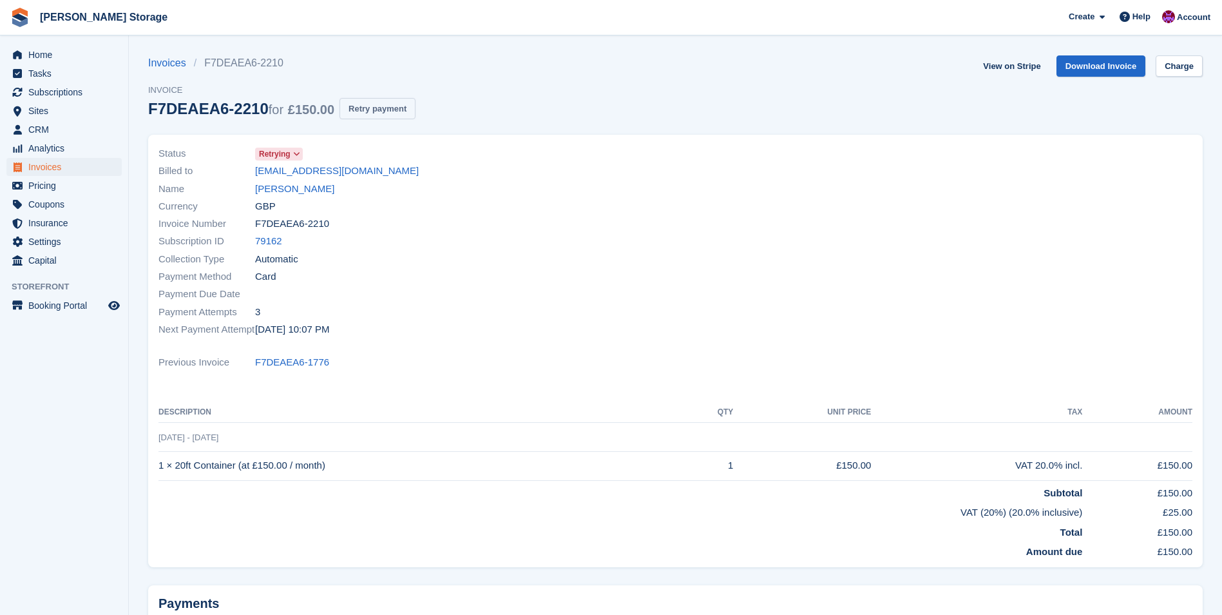
click at [387, 110] on button "Retry payment" at bounding box center [378, 108] width 76 height 21
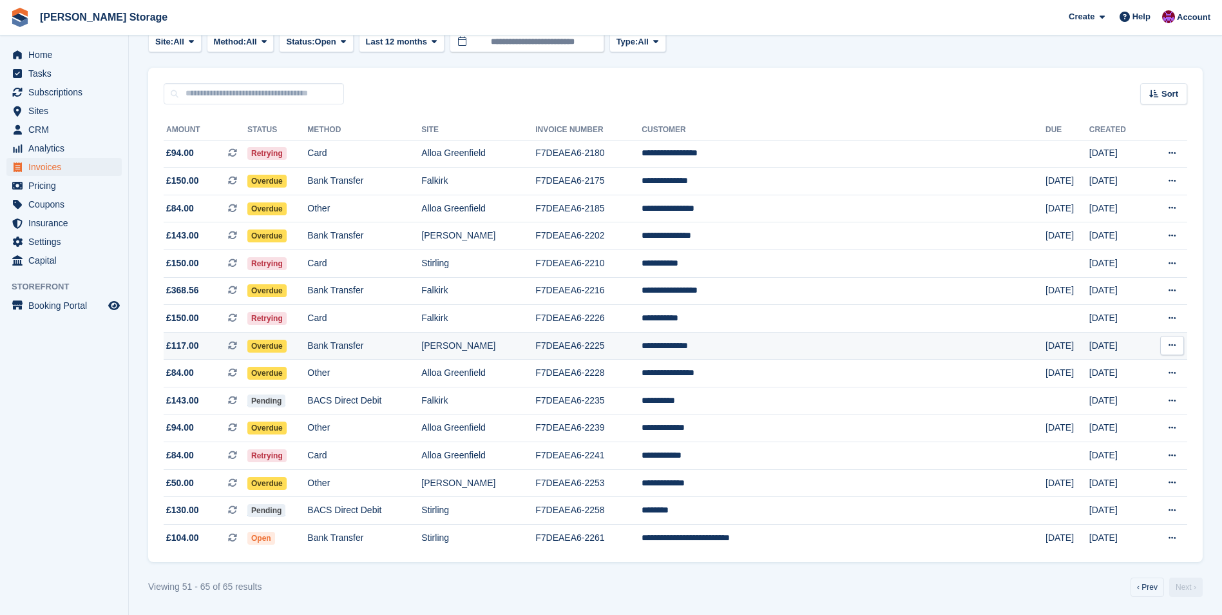
scroll to position [77, 0]
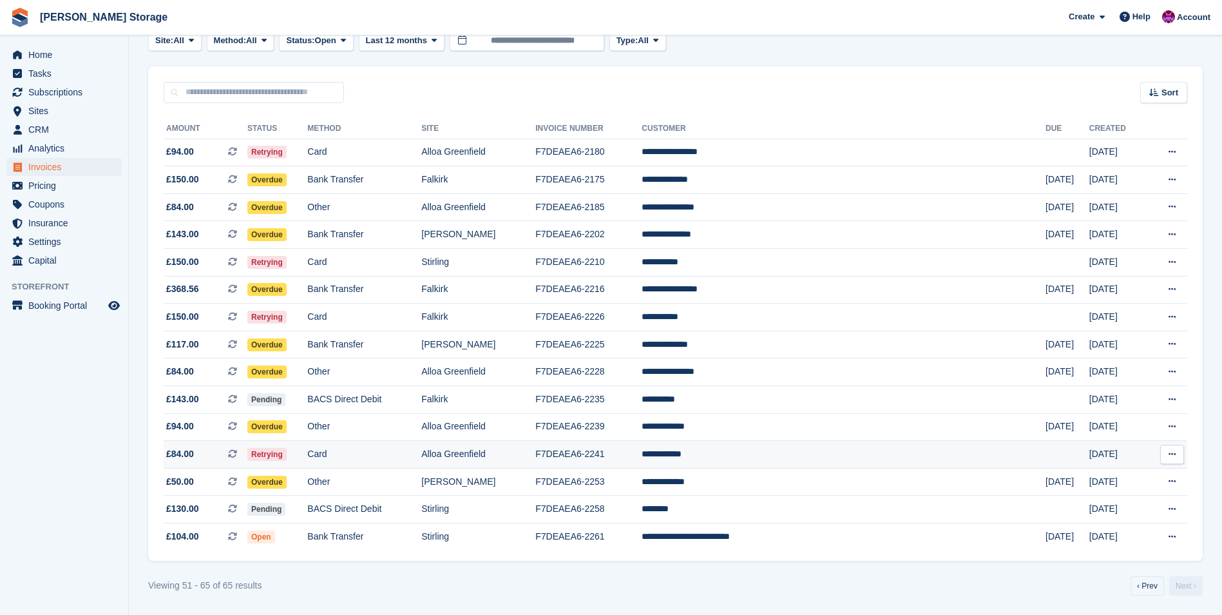
click at [763, 451] on td "**********" at bounding box center [844, 455] width 404 height 28
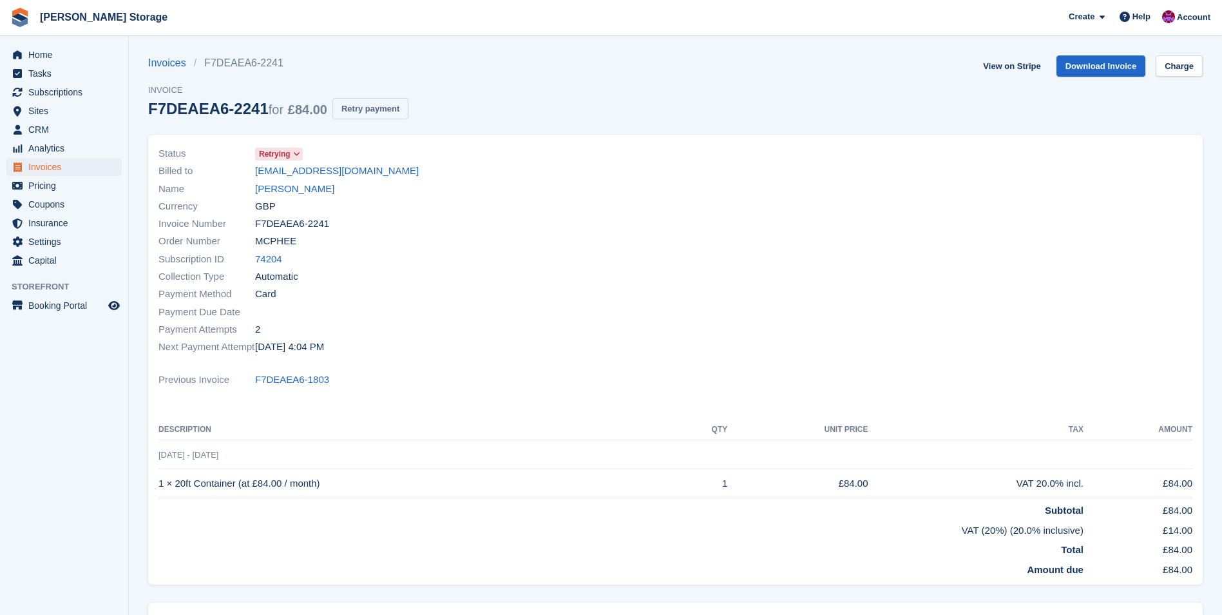
click at [352, 103] on button "Retry payment" at bounding box center [370, 108] width 76 height 21
click at [40, 55] on span "Home" at bounding box center [66, 55] width 77 height 18
